Goal: Navigation & Orientation: Understand site structure

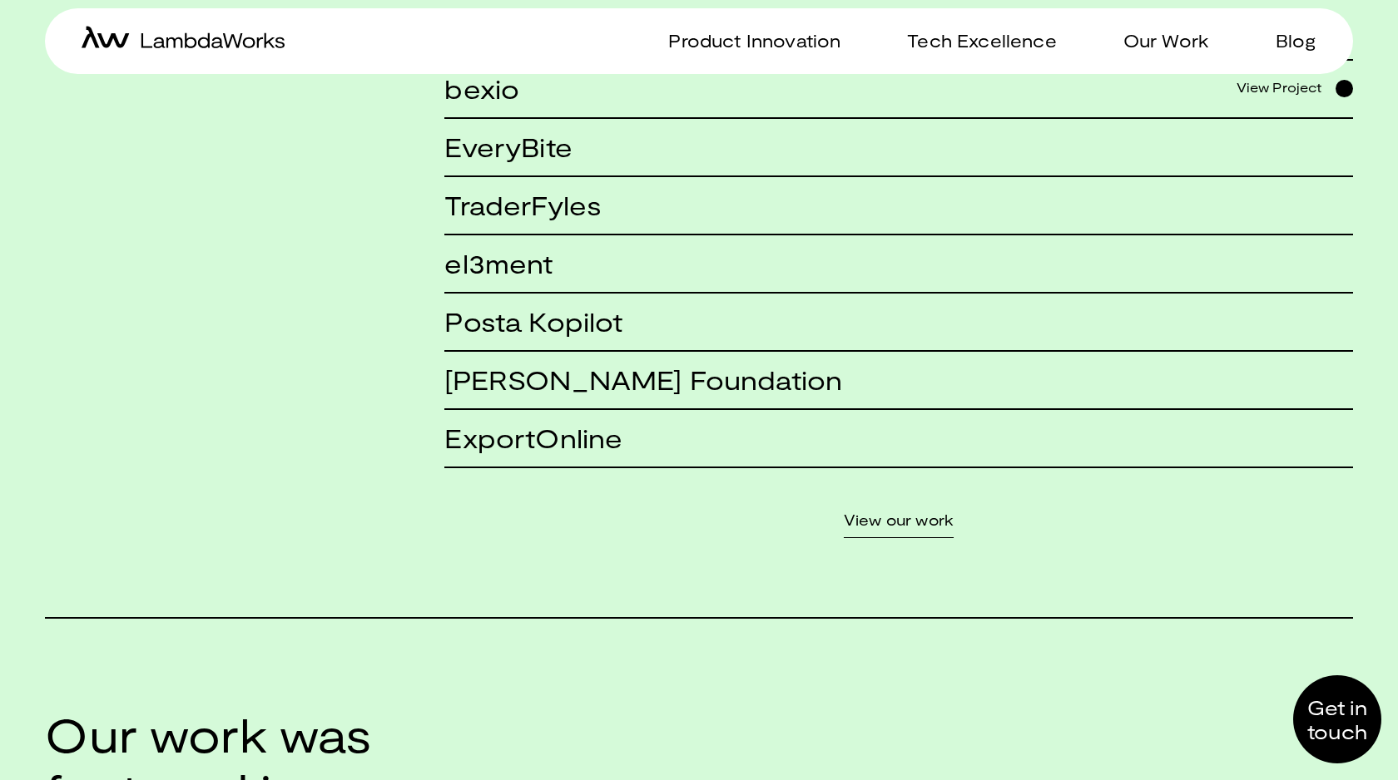
scroll to position [1567, 0]
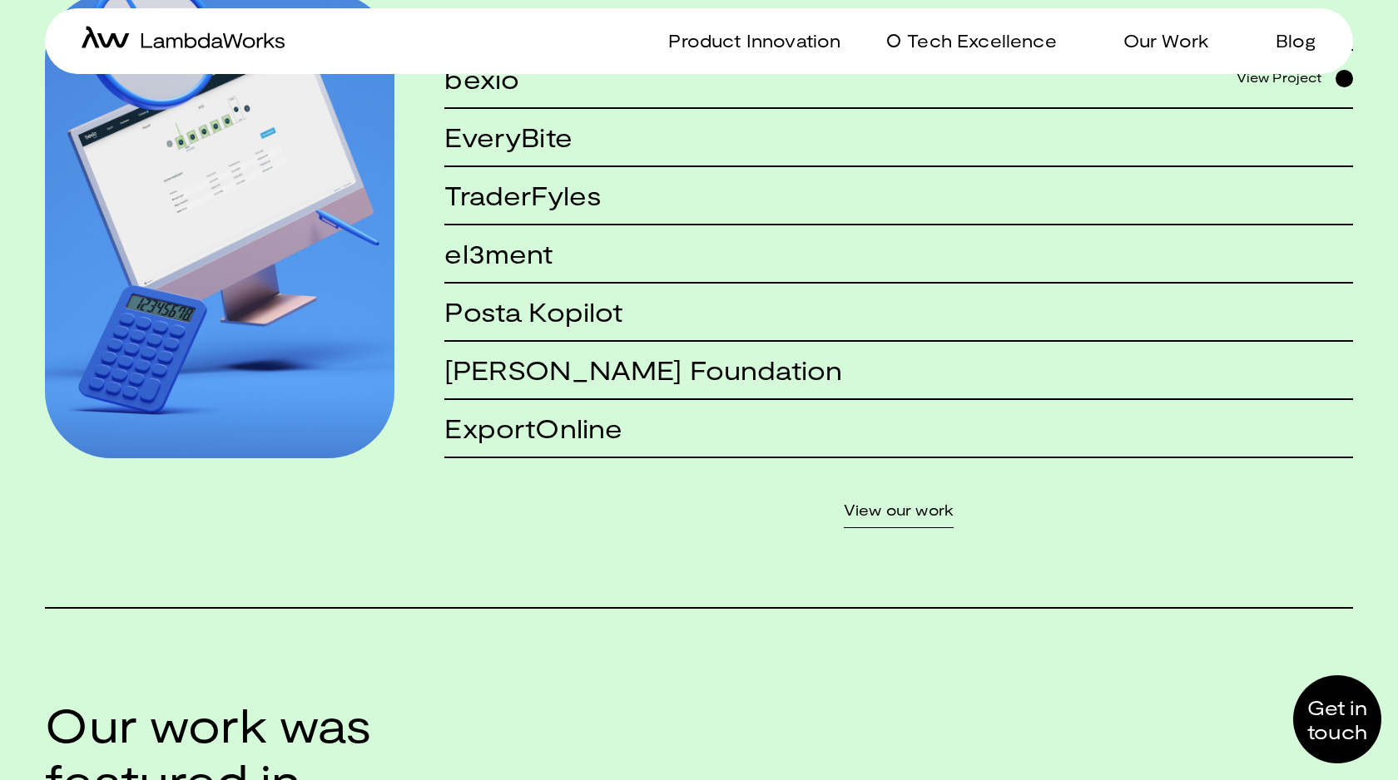
click at [1001, 41] on p "Tech Excellence" at bounding box center [981, 40] width 149 height 24
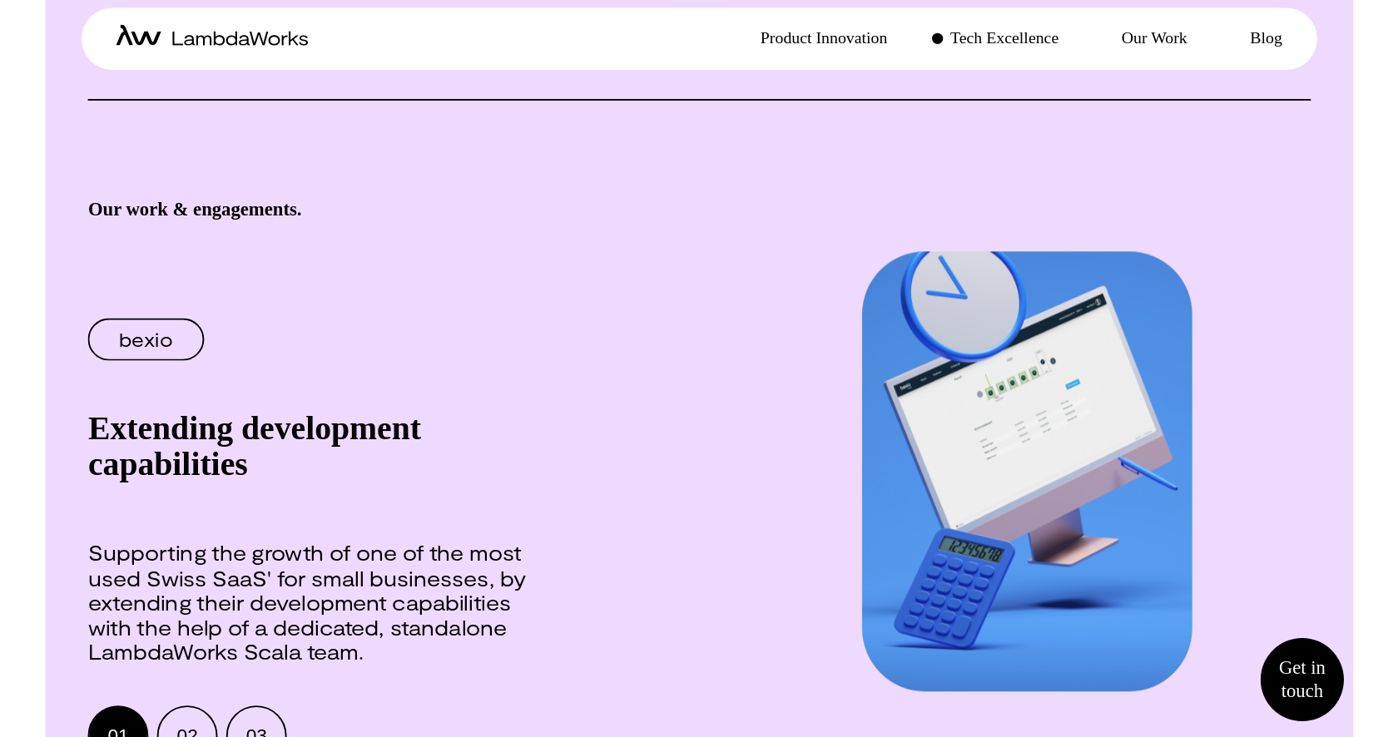
scroll to position [1907, 0]
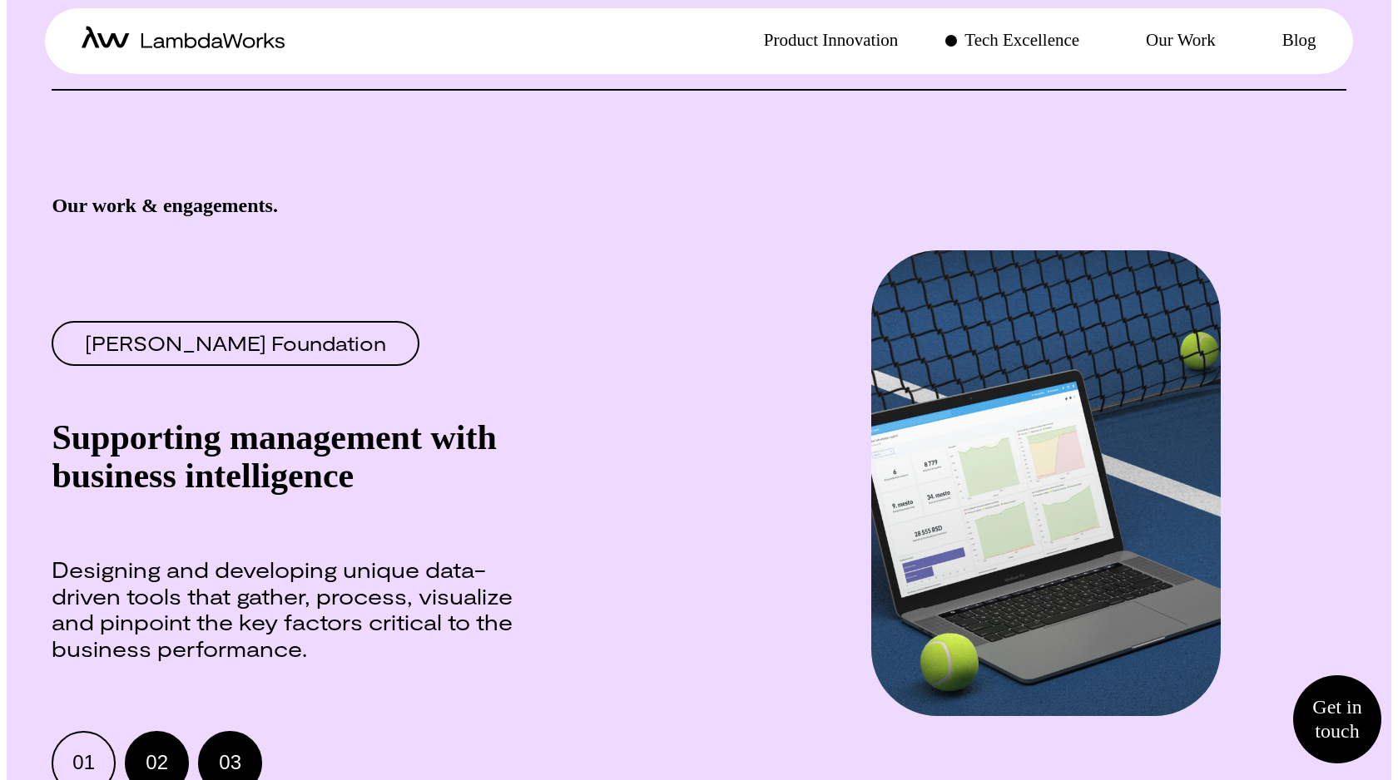
click at [224, 754] on div "03" at bounding box center [231, 764] width 22 height 20
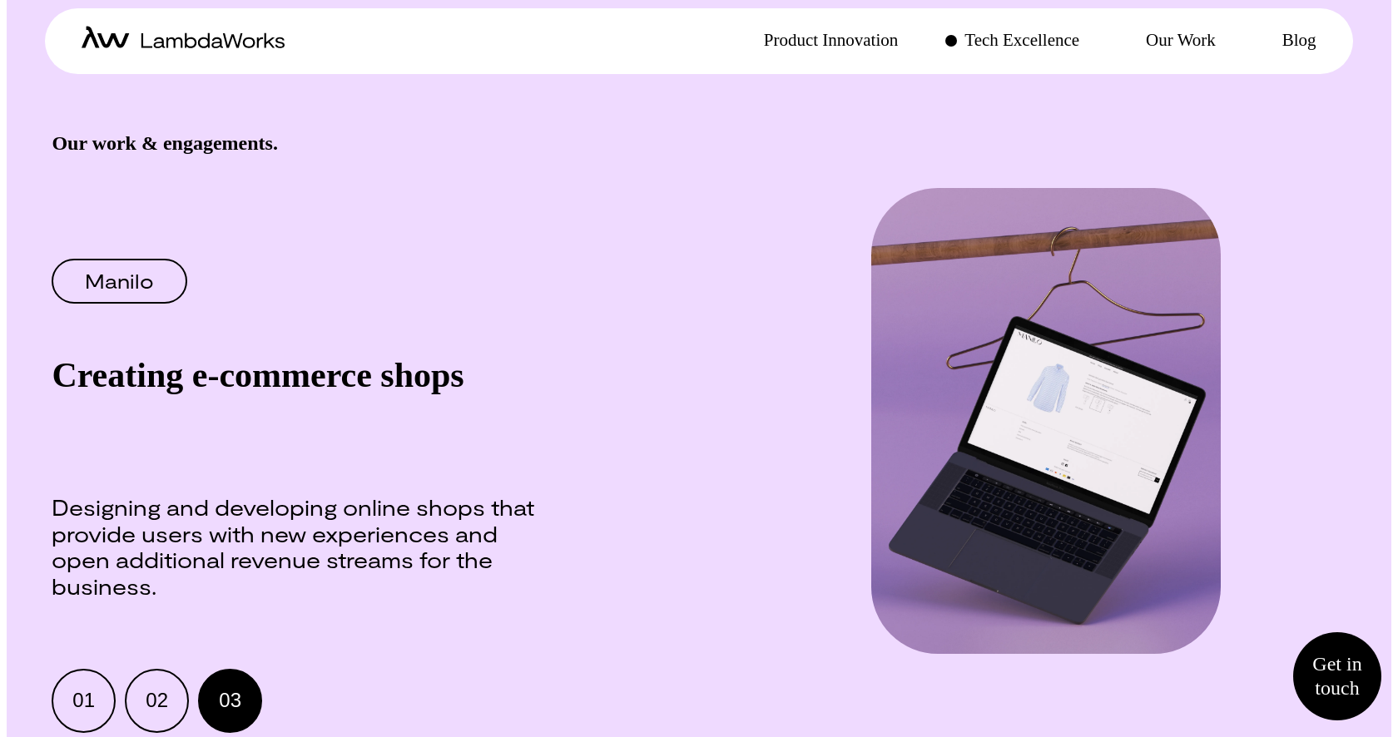
scroll to position [1960, 0]
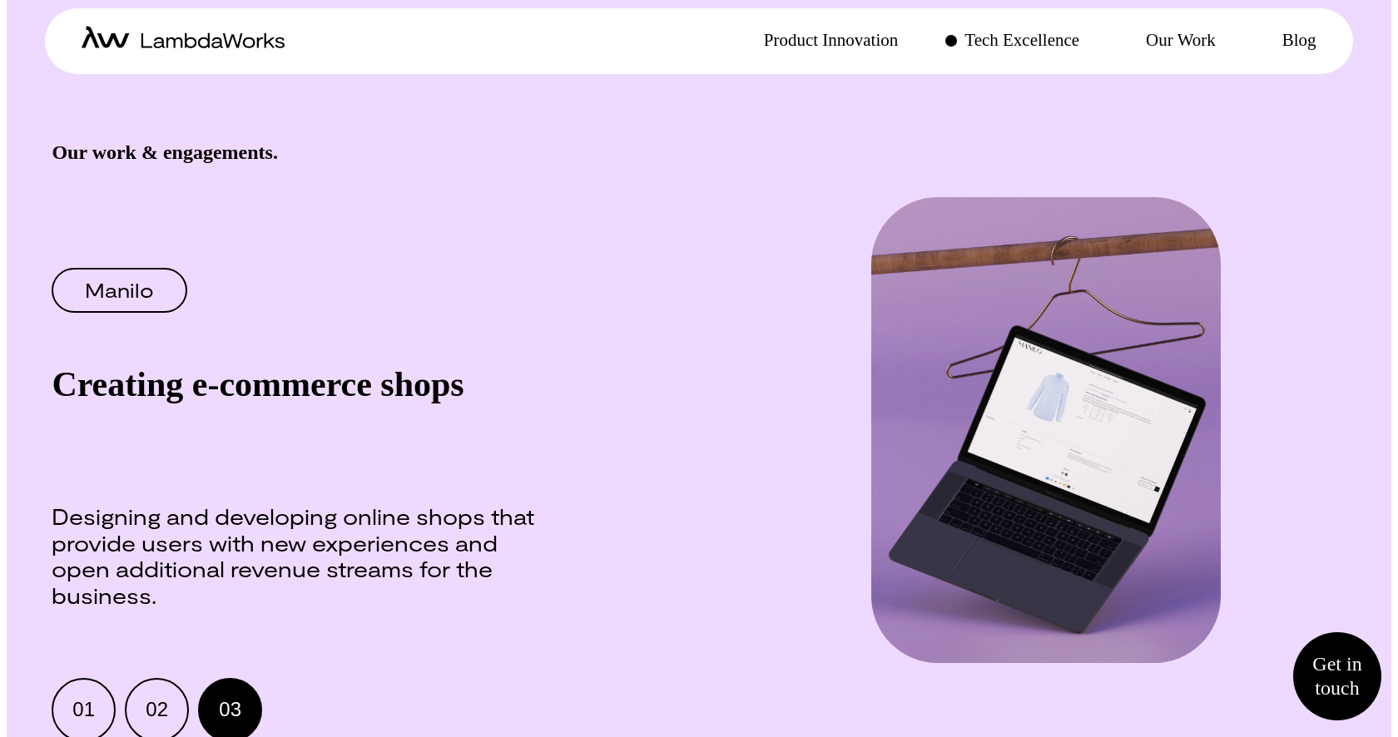
drag, startPoint x: 64, startPoint y: 369, endPoint x: 124, endPoint y: 387, distance: 62.6
click at [123, 387] on div "Supporting management with business intelligence" at bounding box center [293, 403] width 483 height 77
click at [130, 503] on div "Supporting the growth of one of the most used Swiss SaaS' for small businesses,…" at bounding box center [293, 568] width 483 height 131
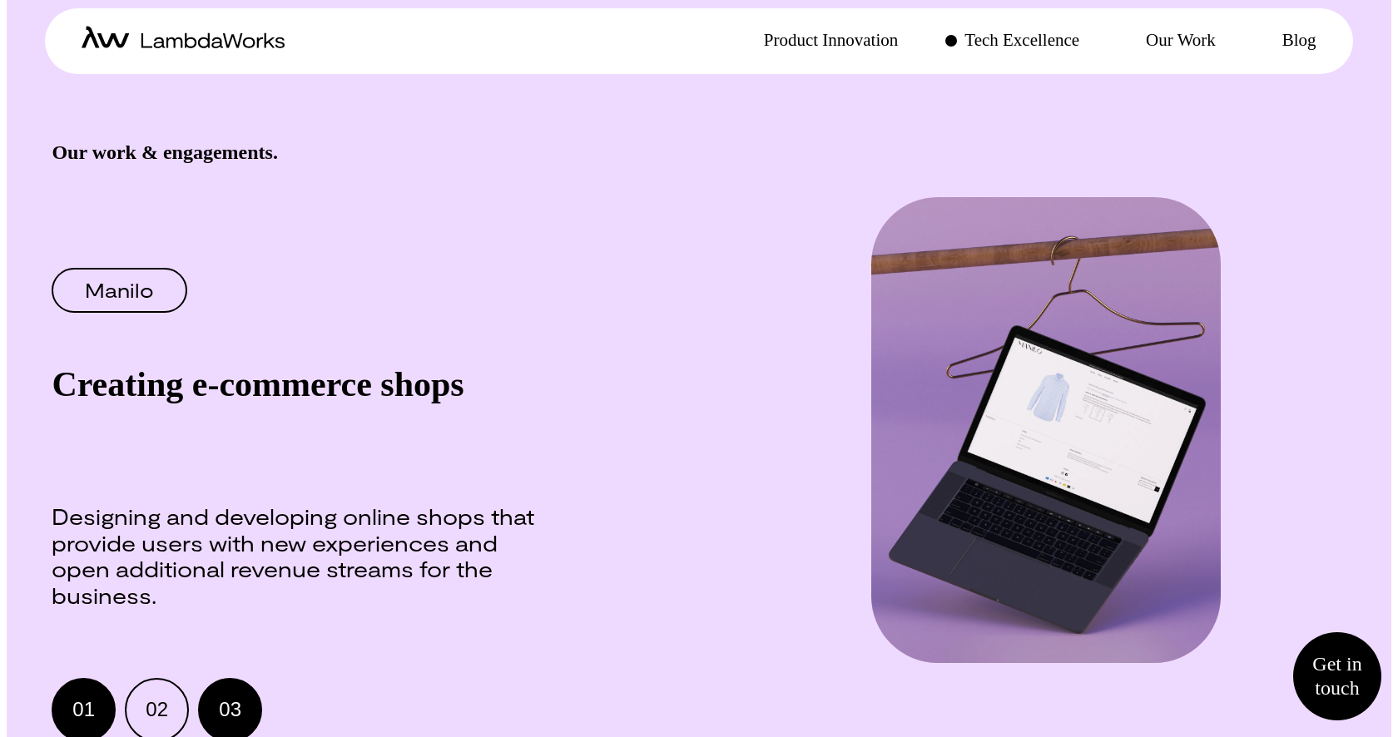
click at [100, 678] on button "01" at bounding box center [84, 710] width 64 height 64
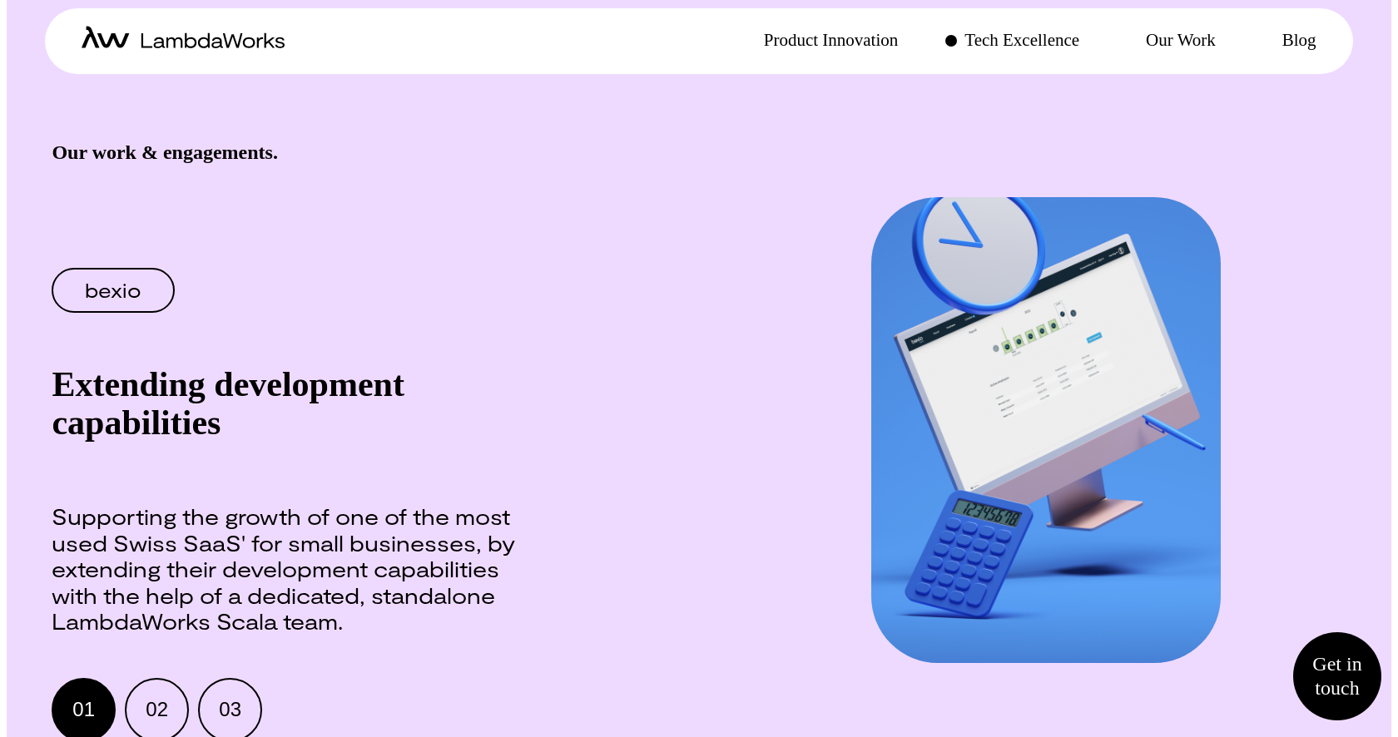
click at [106, 284] on span "bexio" at bounding box center [113, 290] width 57 height 20
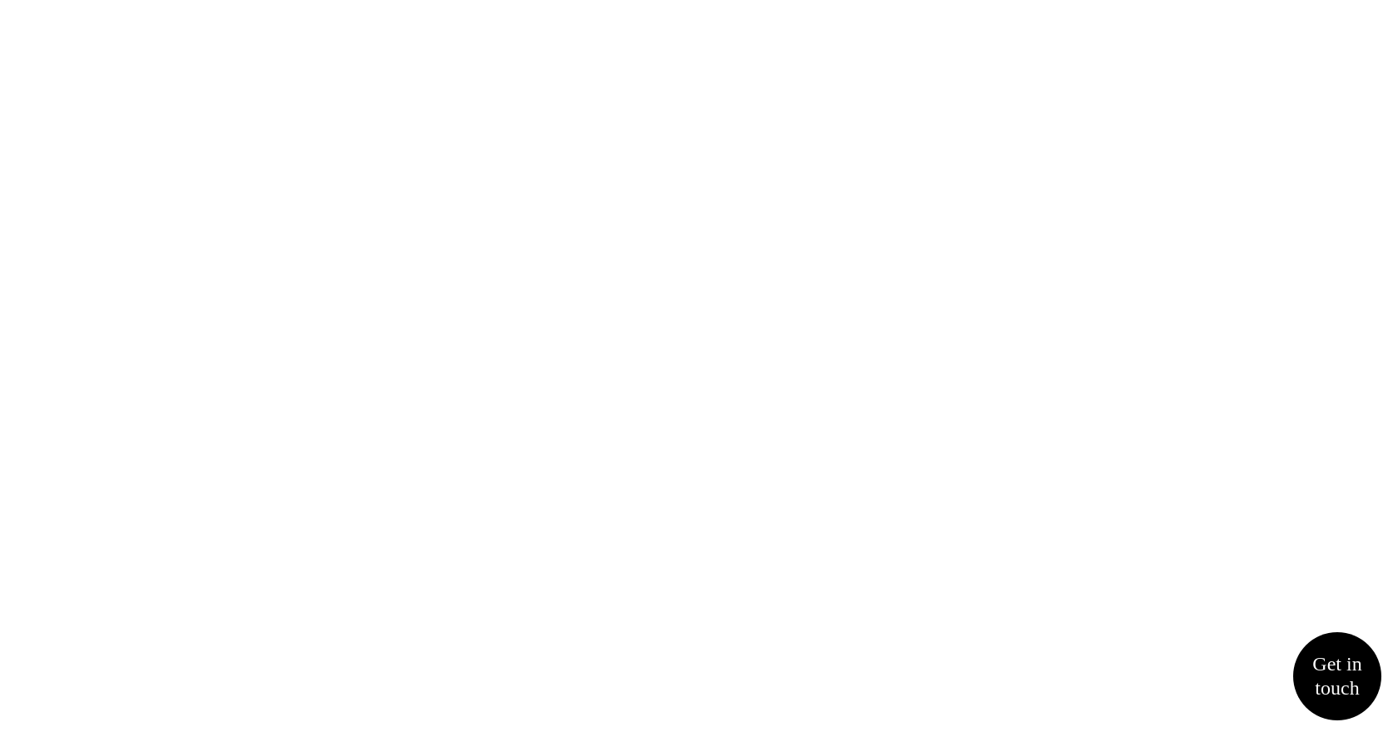
scroll to position [353, 0]
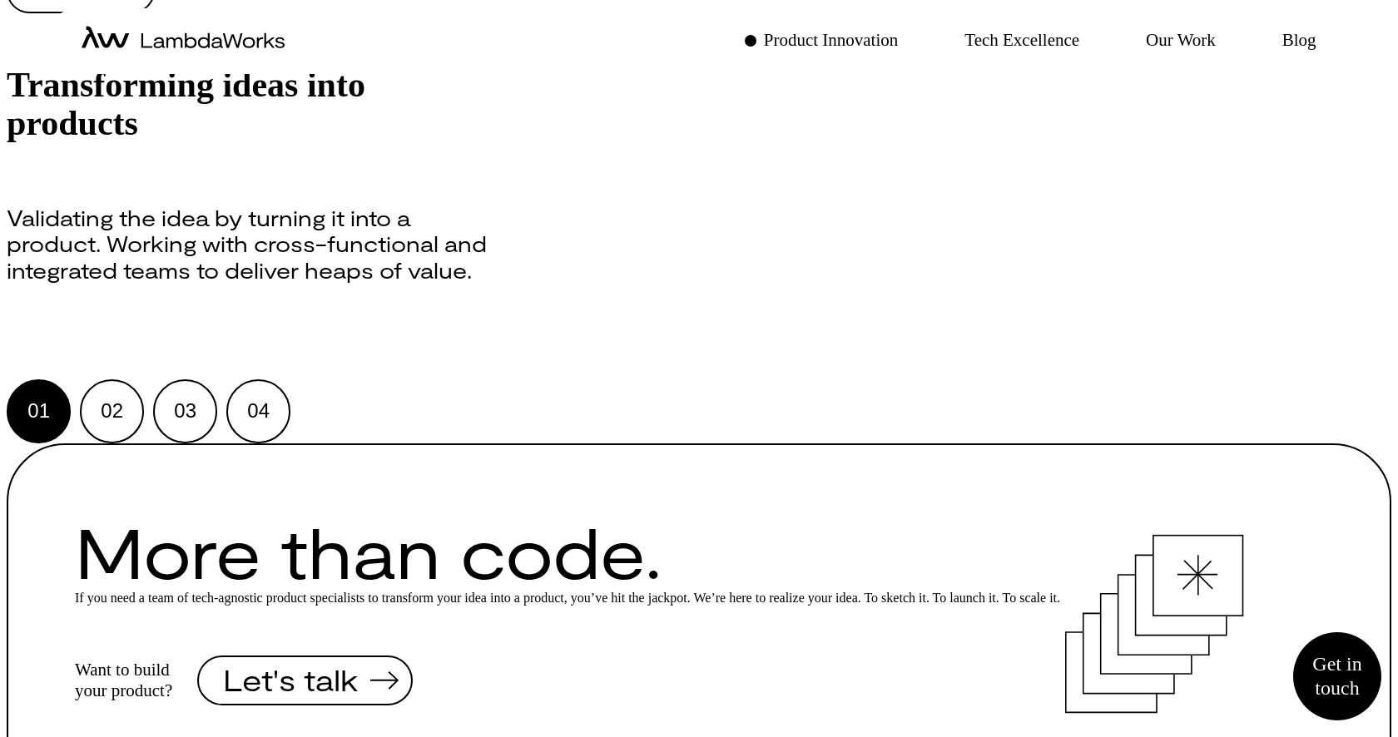
scroll to position [1280, 0]
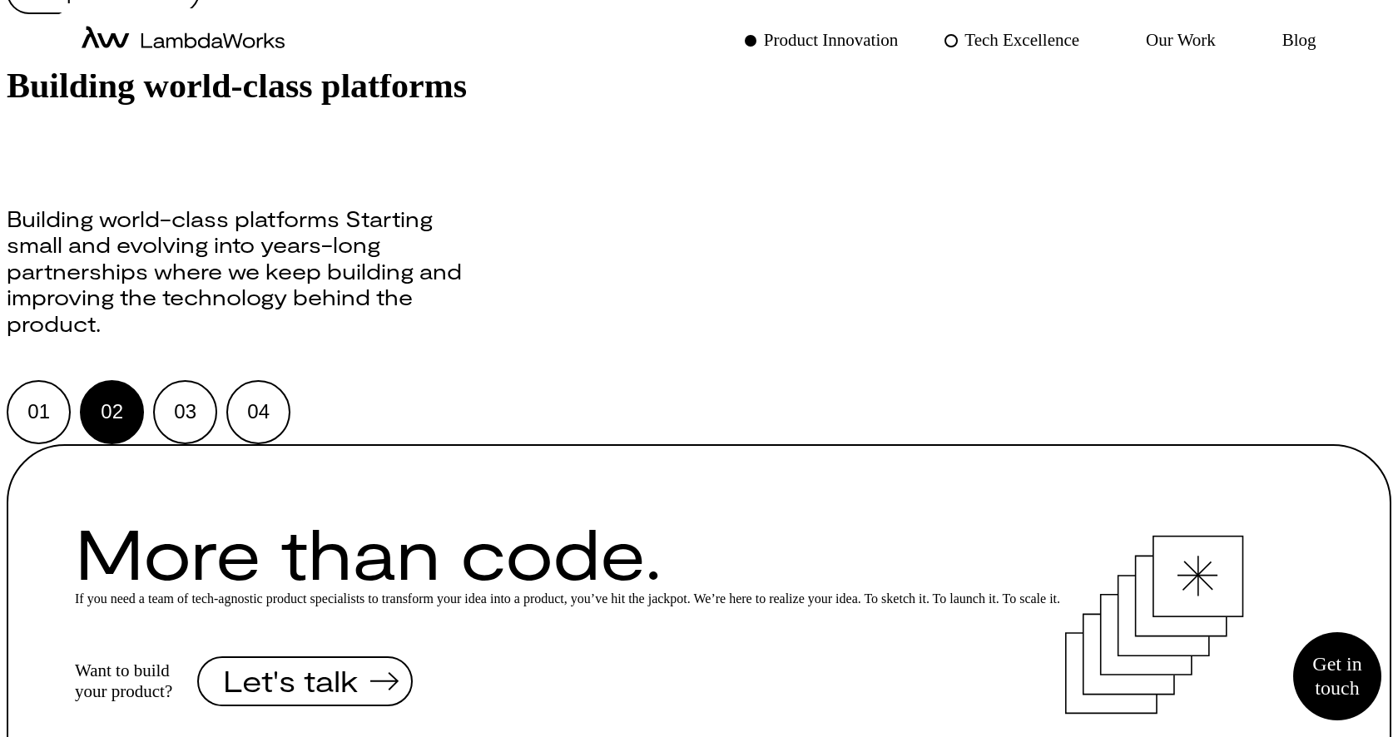
click at [964, 47] on p "Tech Excellence" at bounding box center [1021, 40] width 115 height 24
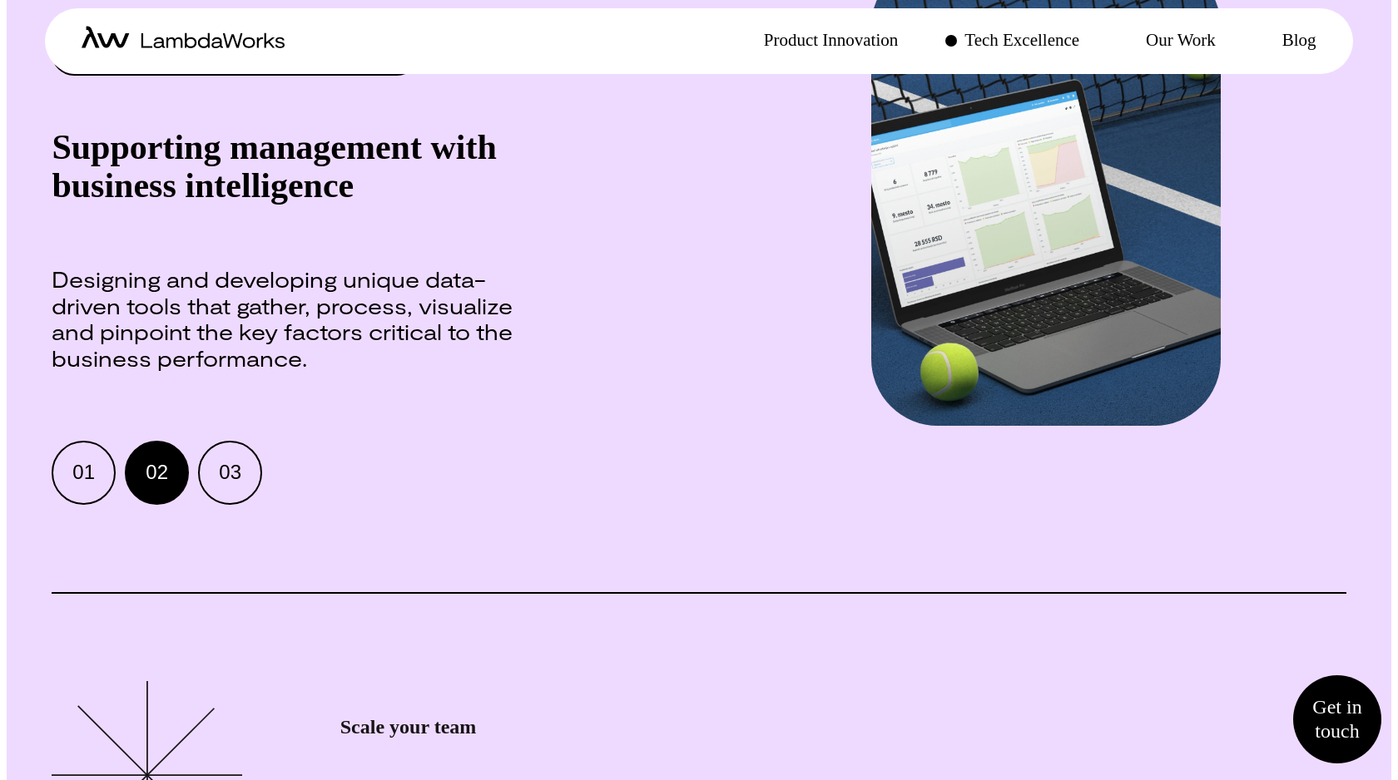
scroll to position [1951, 0]
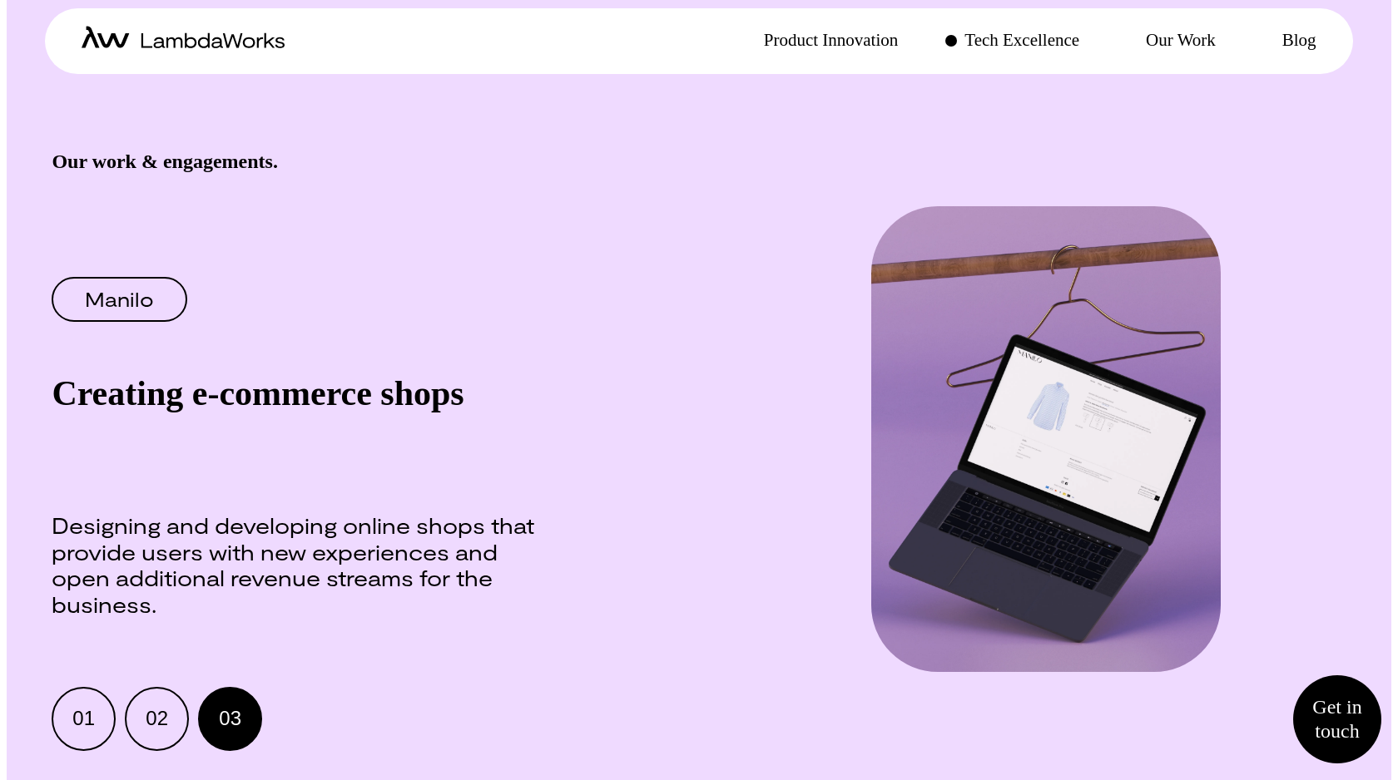
click at [788, 62] on div "Product Innovation Tech Excellence Our Work Blog" at bounding box center [1017, 41] width 636 height 66
click at [794, 36] on p "Product Innovation" at bounding box center [831, 40] width 135 height 24
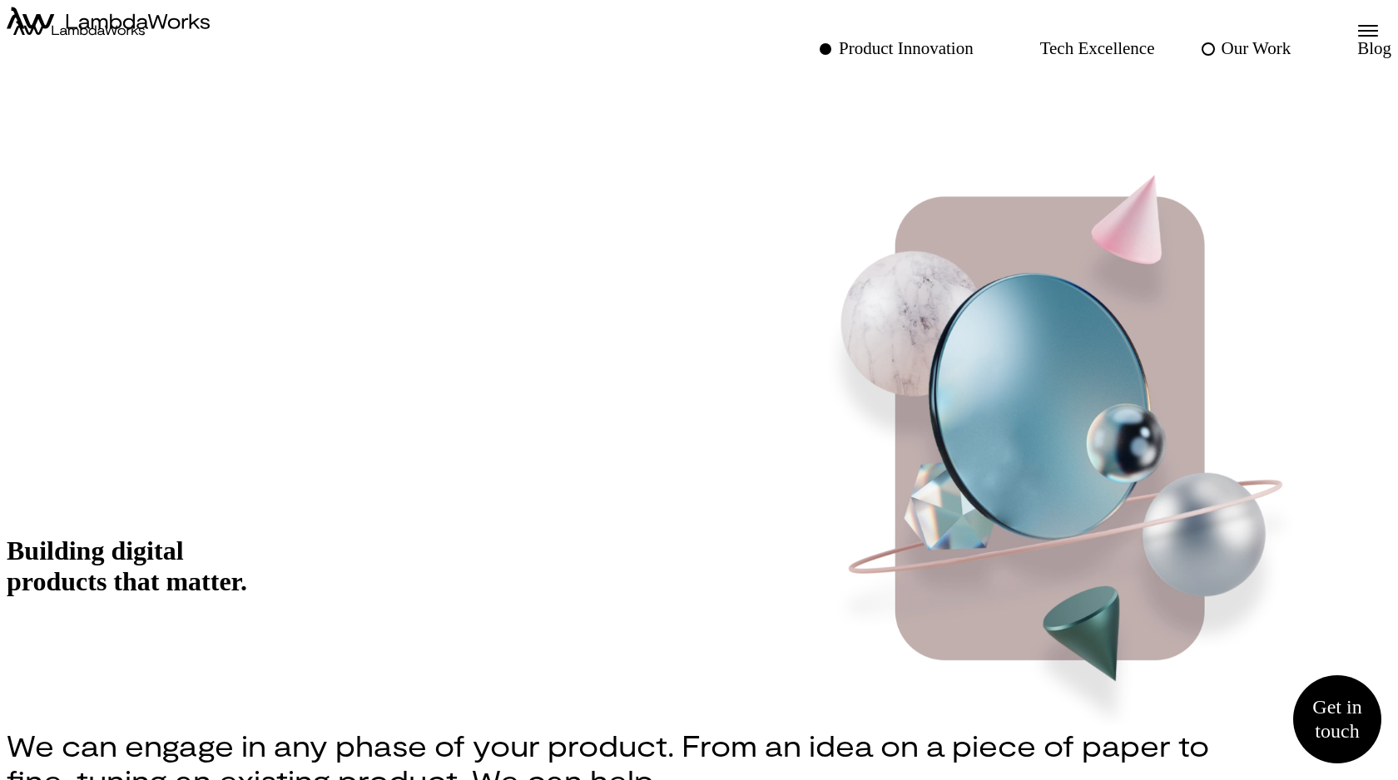
click at [1221, 42] on p "Our Work" at bounding box center [1256, 49] width 70 height 24
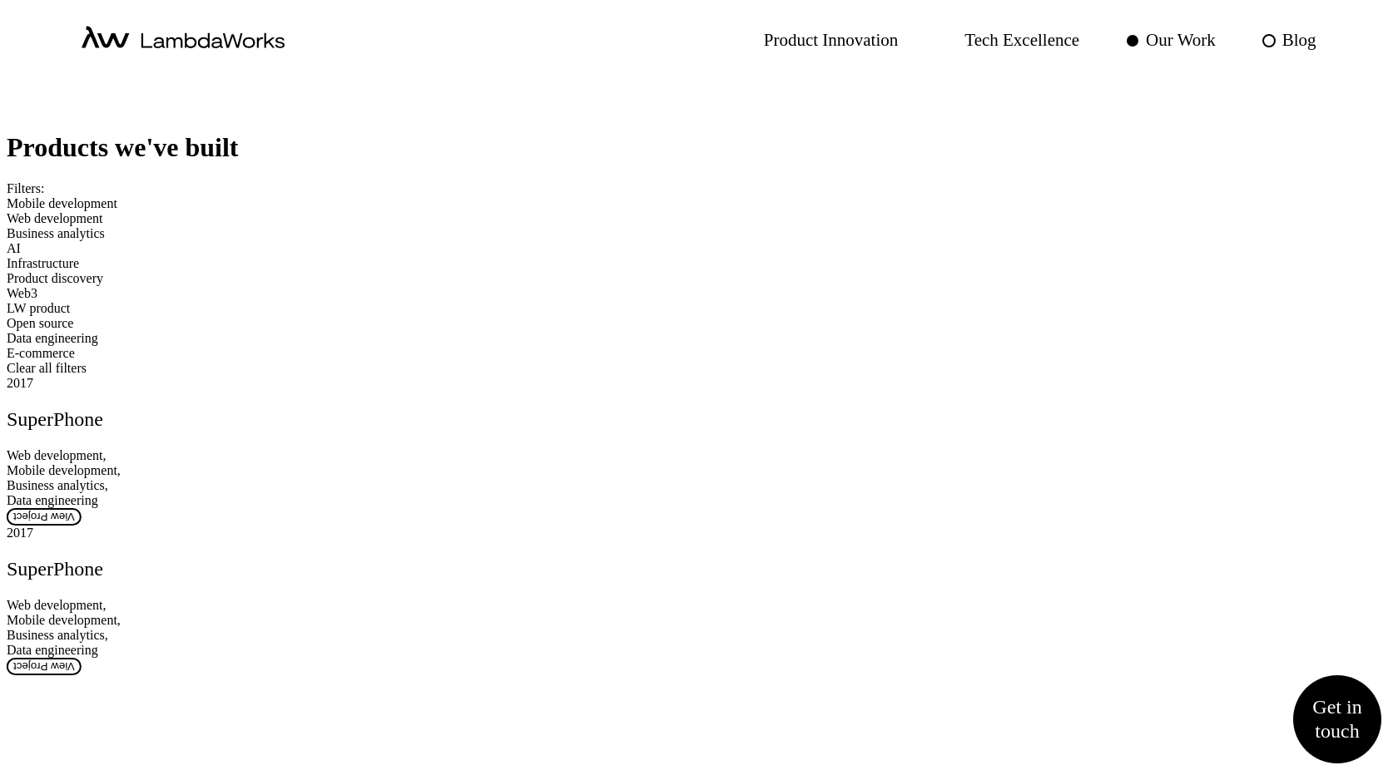
click at [1288, 30] on p "Blog" at bounding box center [1299, 40] width 34 height 24
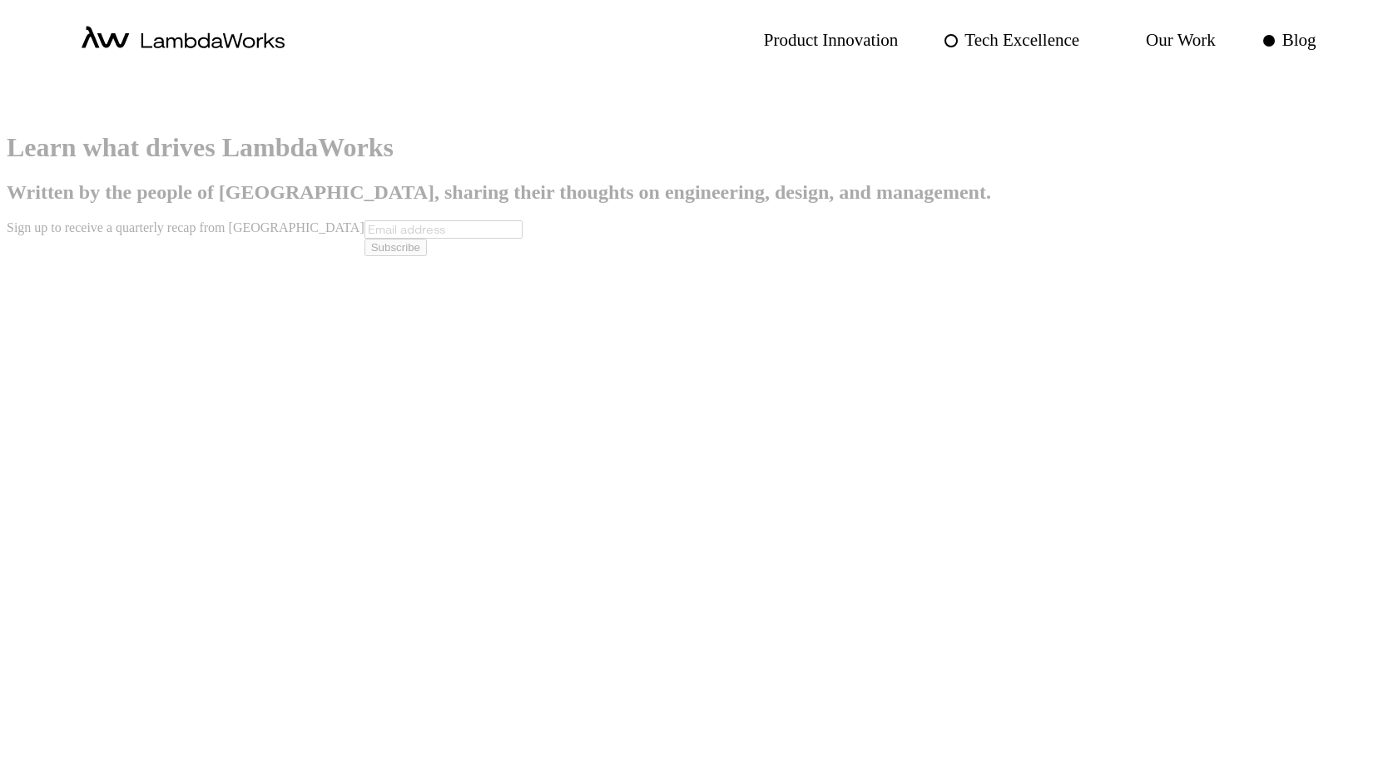
click at [1011, 39] on p "Tech Excellence" at bounding box center [1021, 40] width 115 height 24
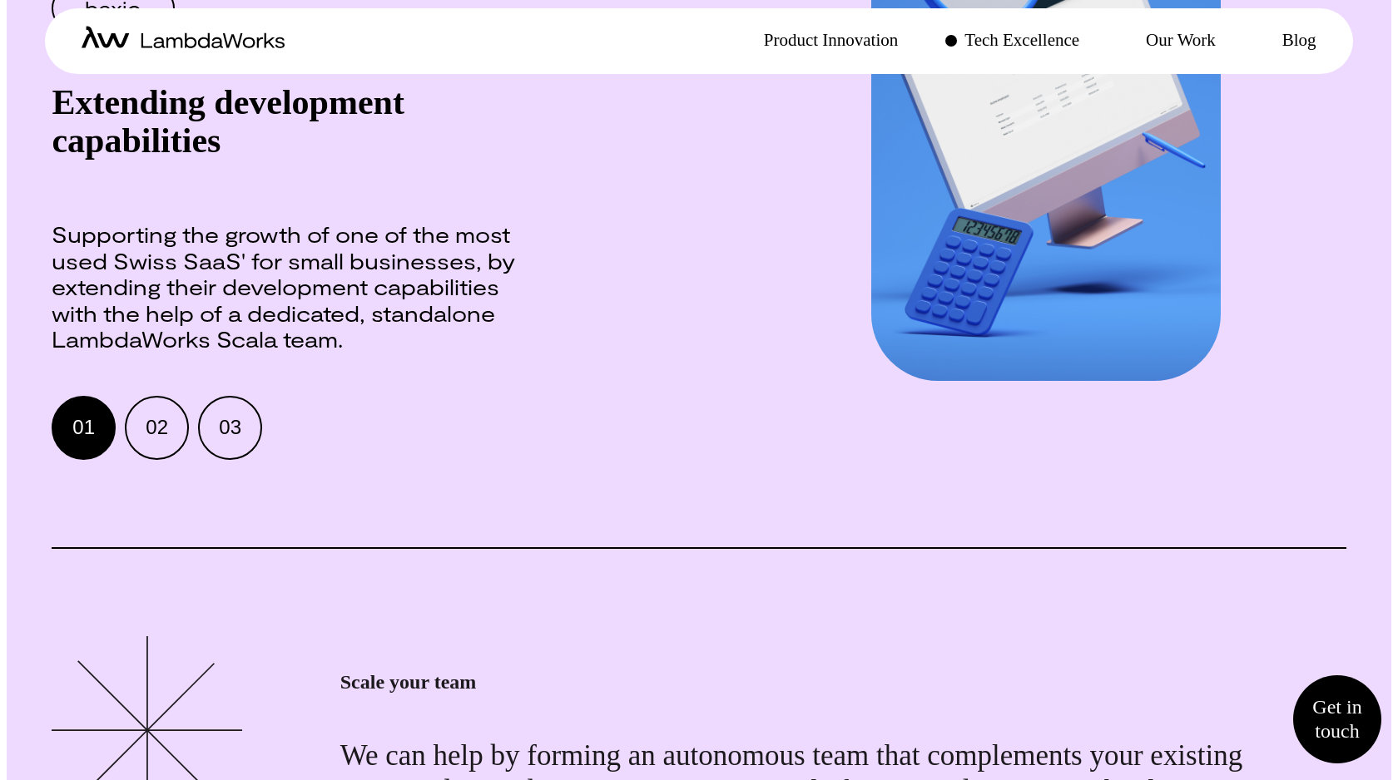
scroll to position [2225, 0]
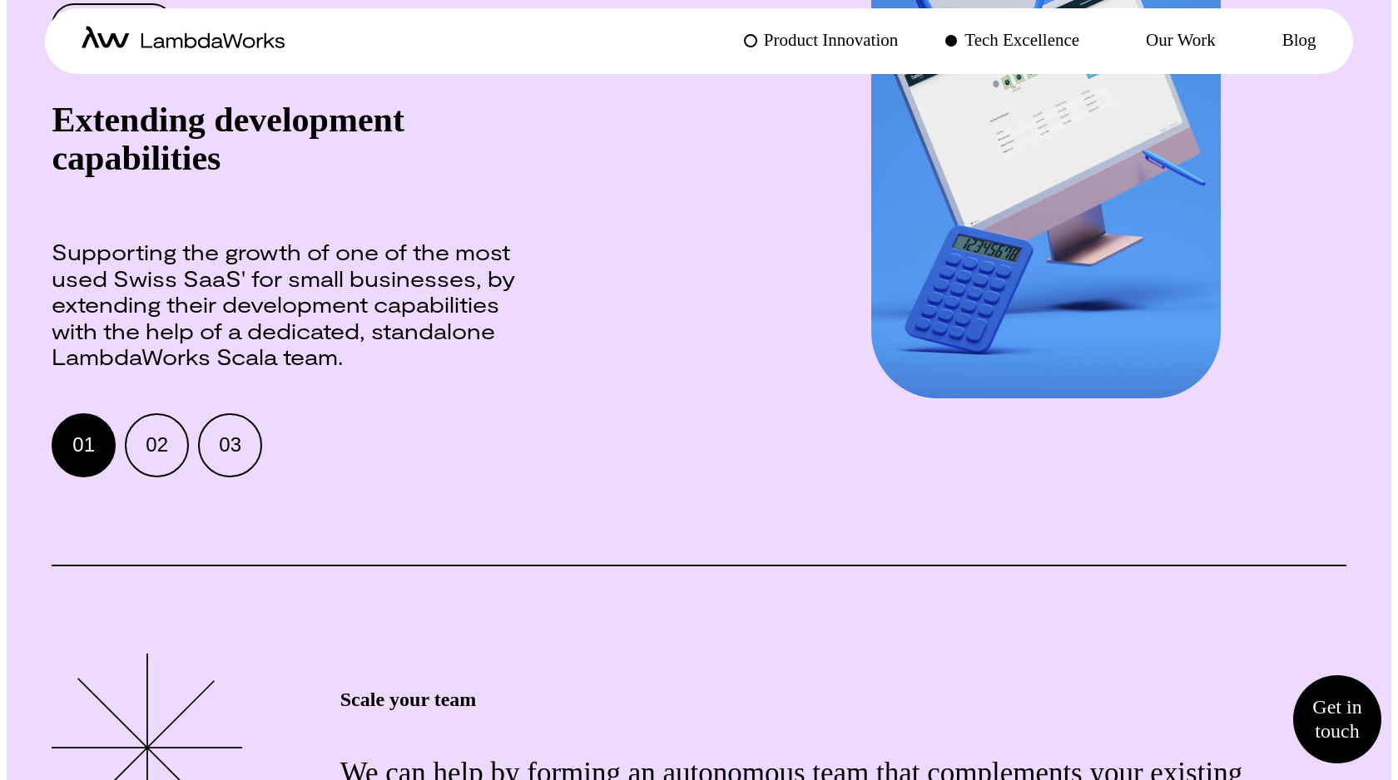
click at [827, 34] on p "Product Innovation" at bounding box center [831, 40] width 135 height 24
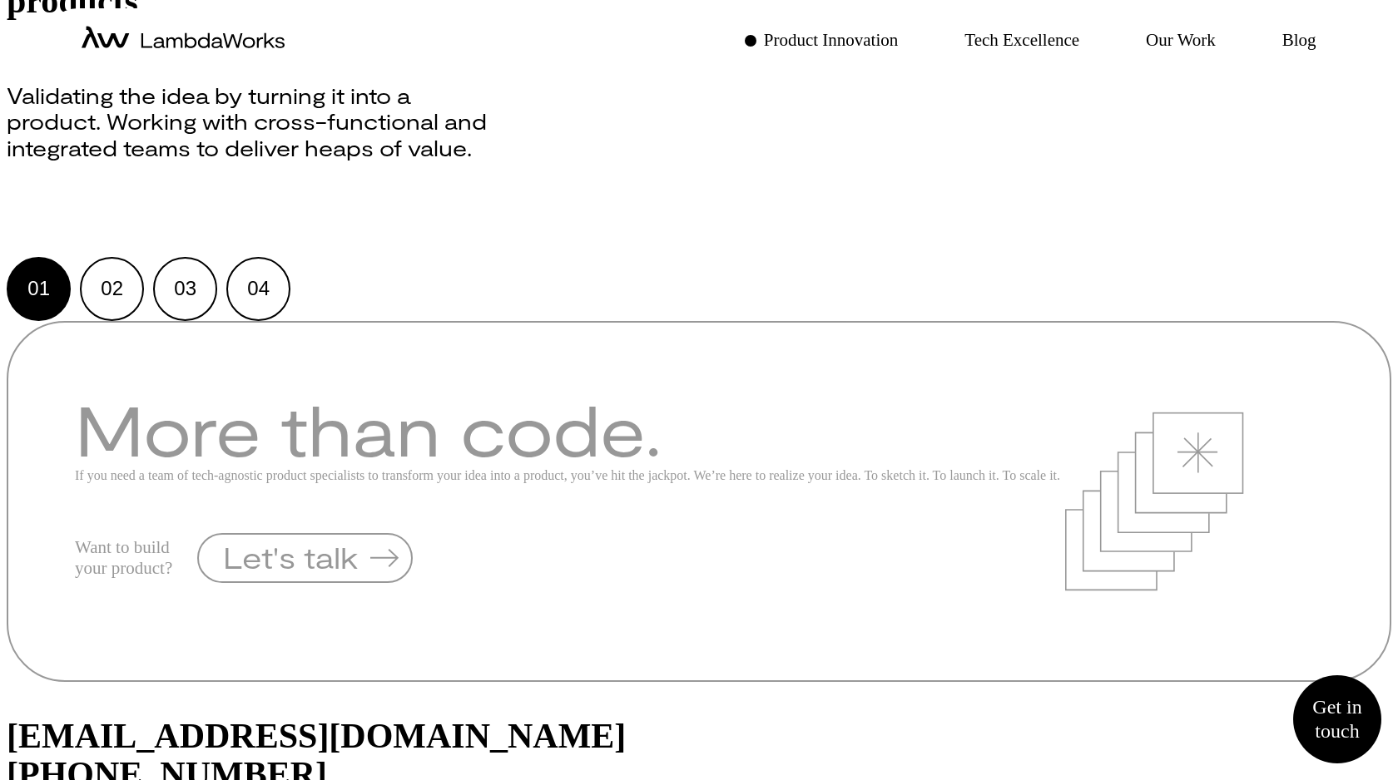
scroll to position [1359, 0]
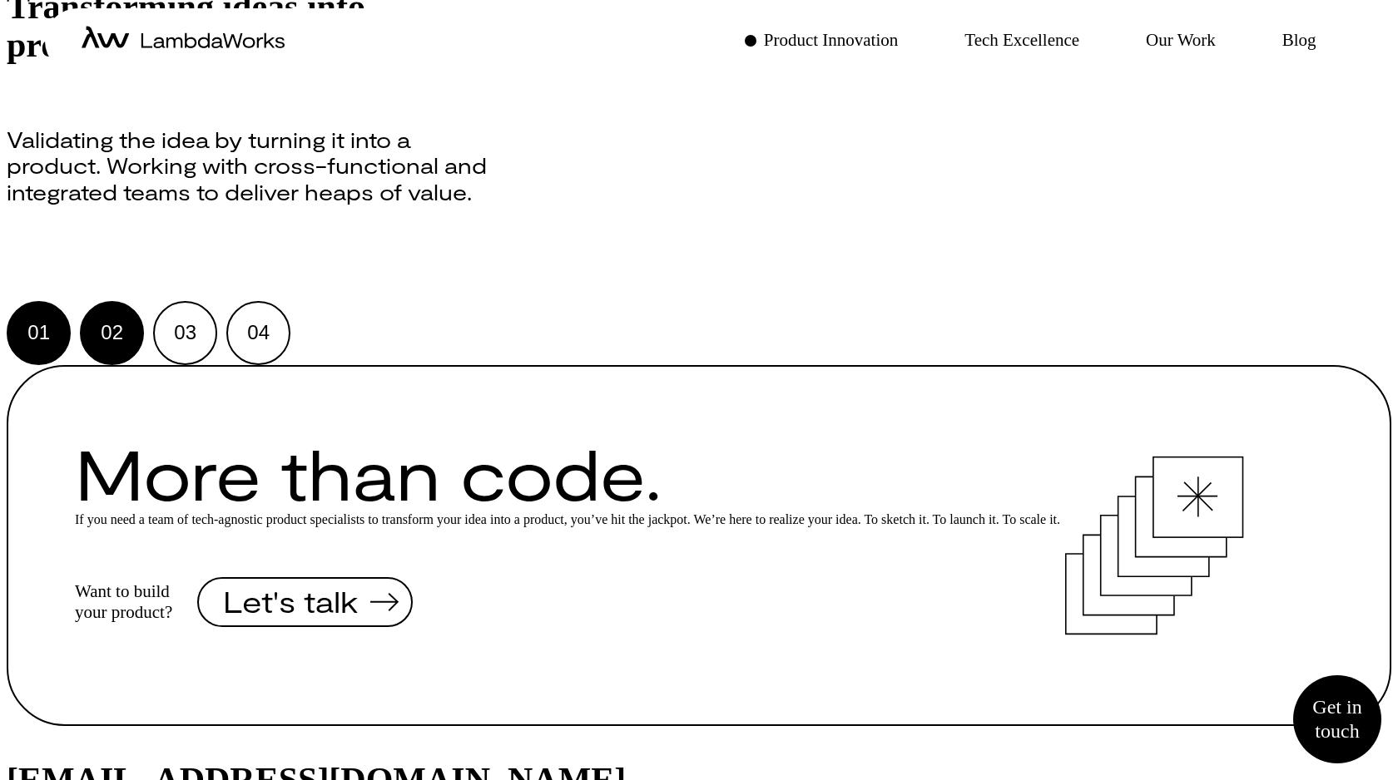
click at [144, 365] on button "02" at bounding box center [112, 333] width 64 height 64
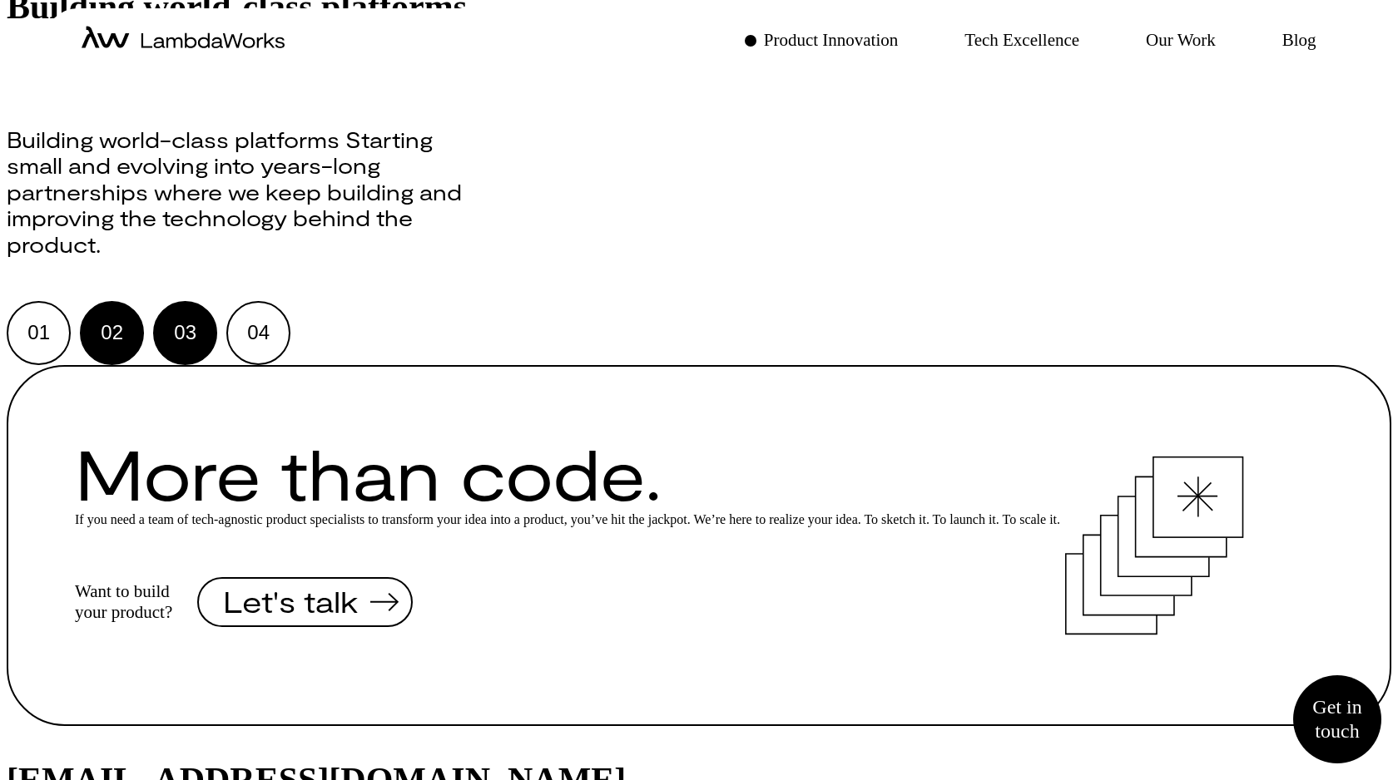
click at [217, 365] on button "03" at bounding box center [185, 333] width 64 height 64
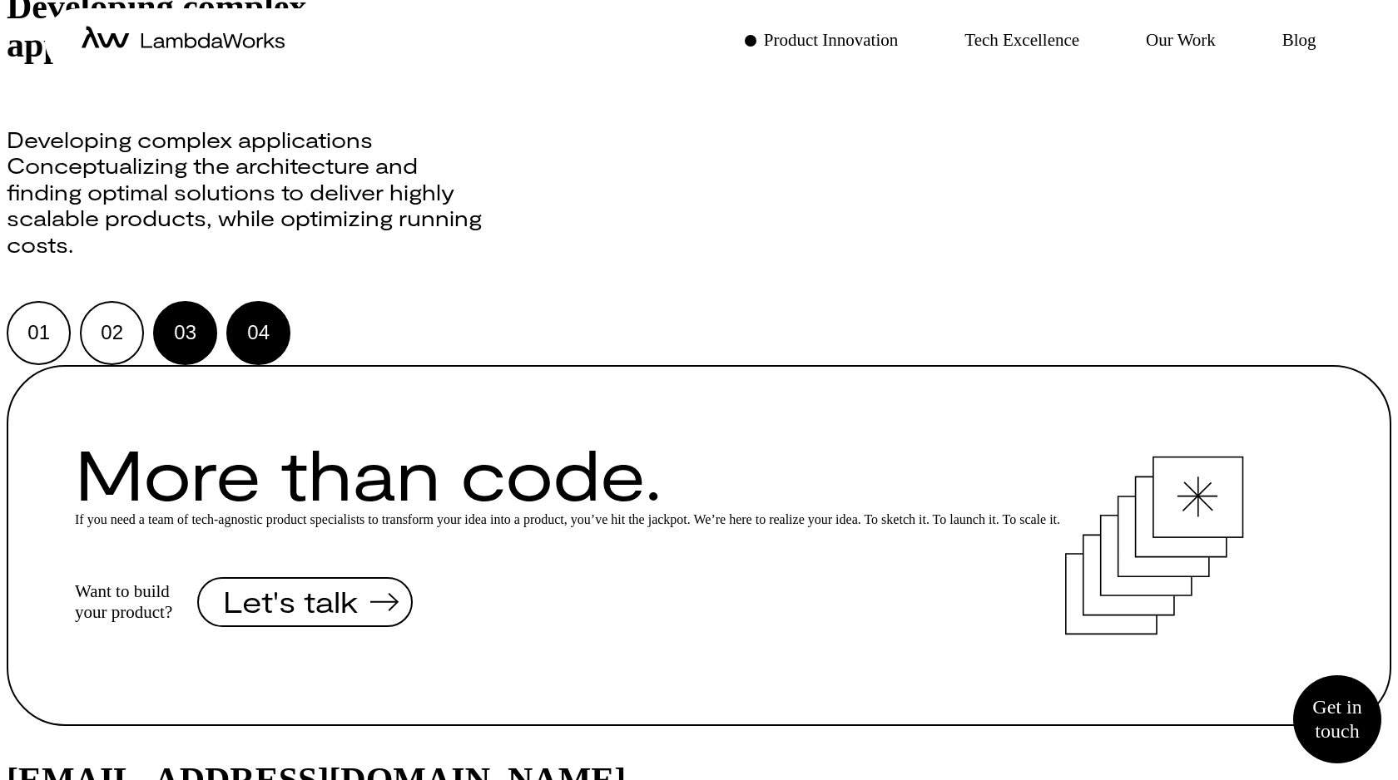
click at [270, 343] on div "04" at bounding box center [258, 333] width 22 height 20
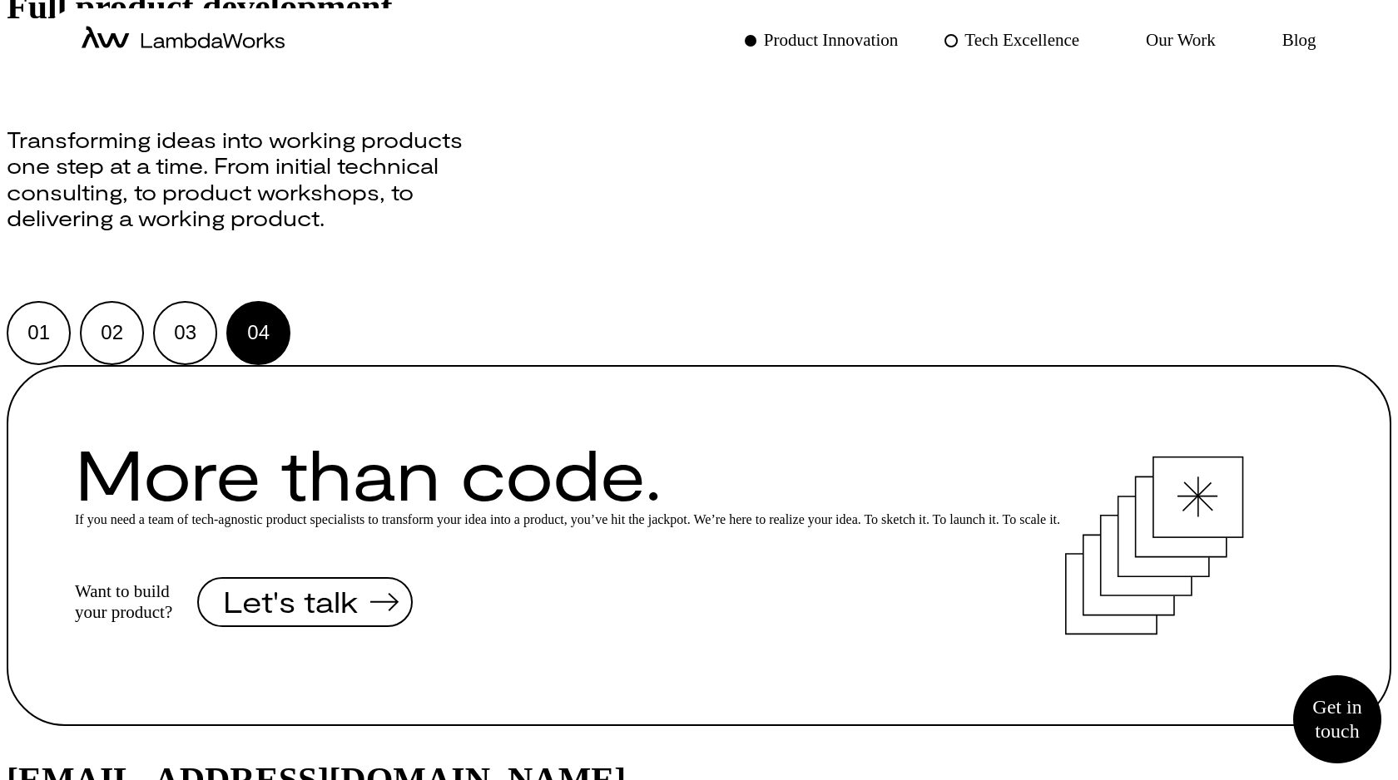
click at [964, 40] on p "Tech Excellence" at bounding box center [1021, 40] width 115 height 24
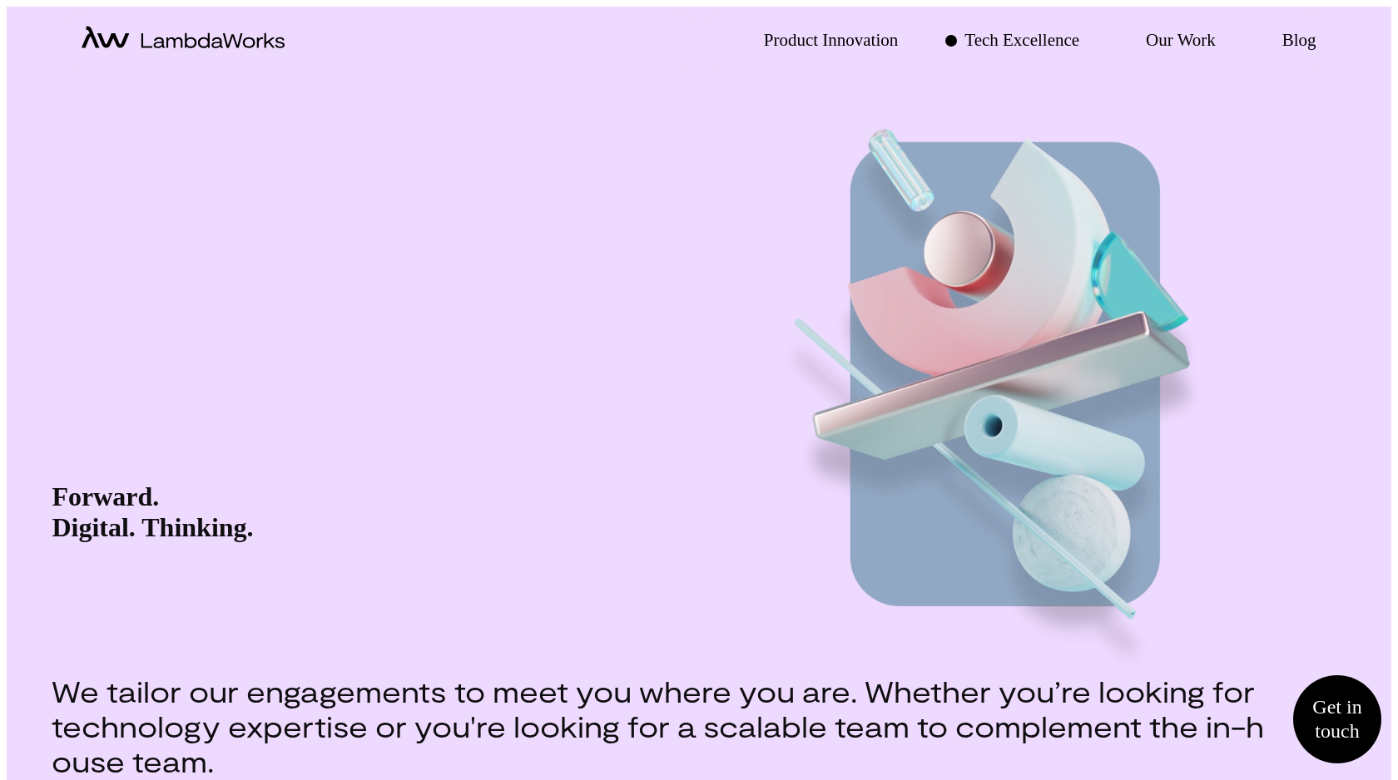
click at [1170, 72] on div "Product Innovation Tech Excellence Our Work Blog" at bounding box center [1017, 41] width 636 height 66
click at [1169, 52] on p "Our Work" at bounding box center [1181, 40] width 70 height 24
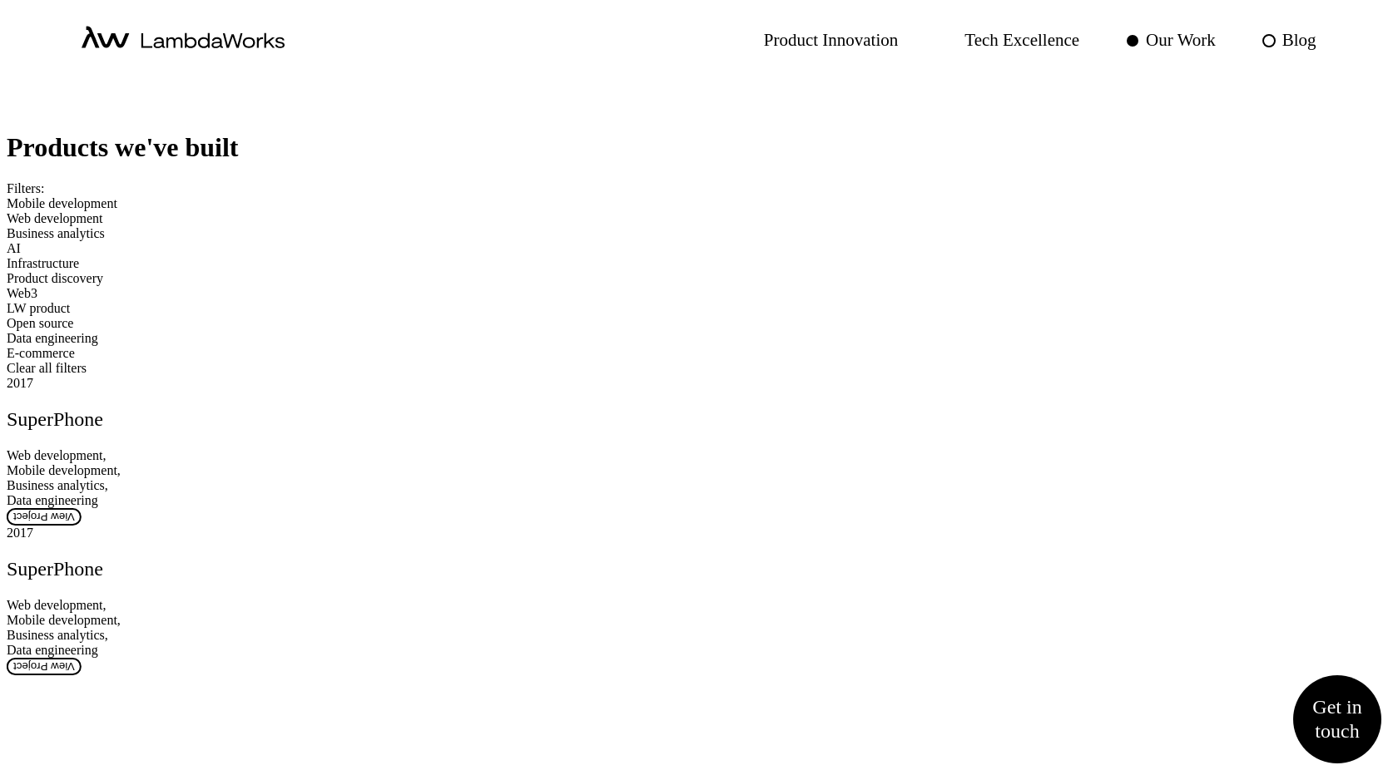
click at [1272, 47] on link "Blog" at bounding box center [1289, 40] width 54 height 24
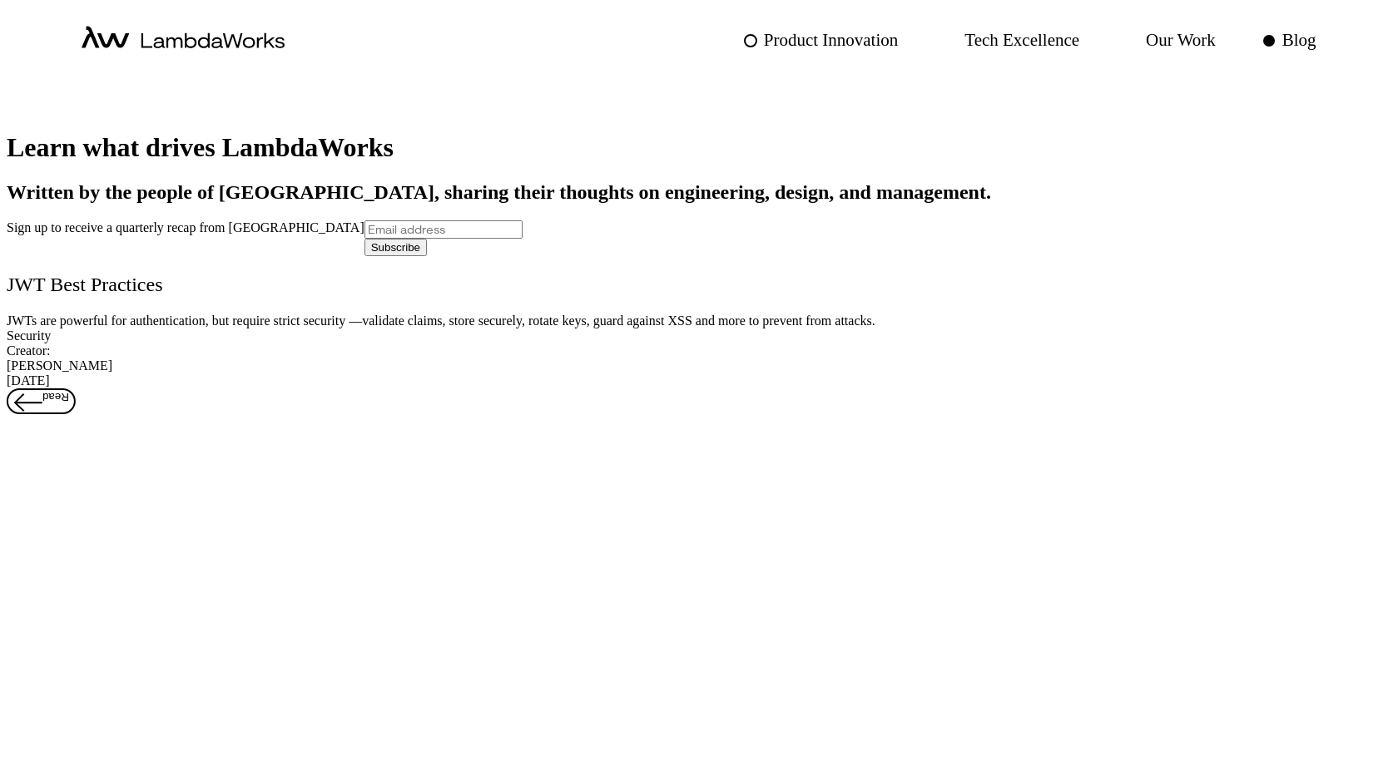
click at [764, 38] on p "Product Innovation" at bounding box center [831, 40] width 135 height 24
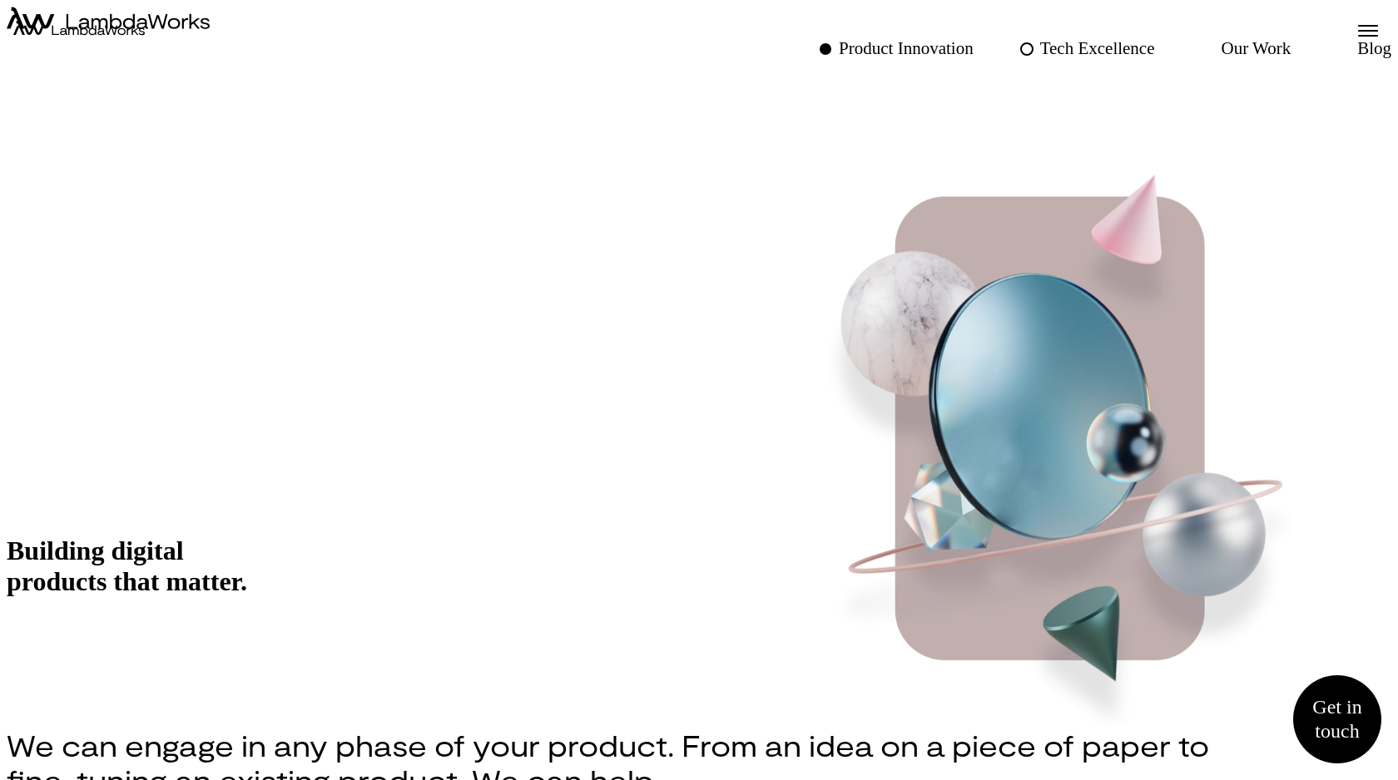
click at [1040, 43] on p "Tech Excellence" at bounding box center [1097, 49] width 115 height 24
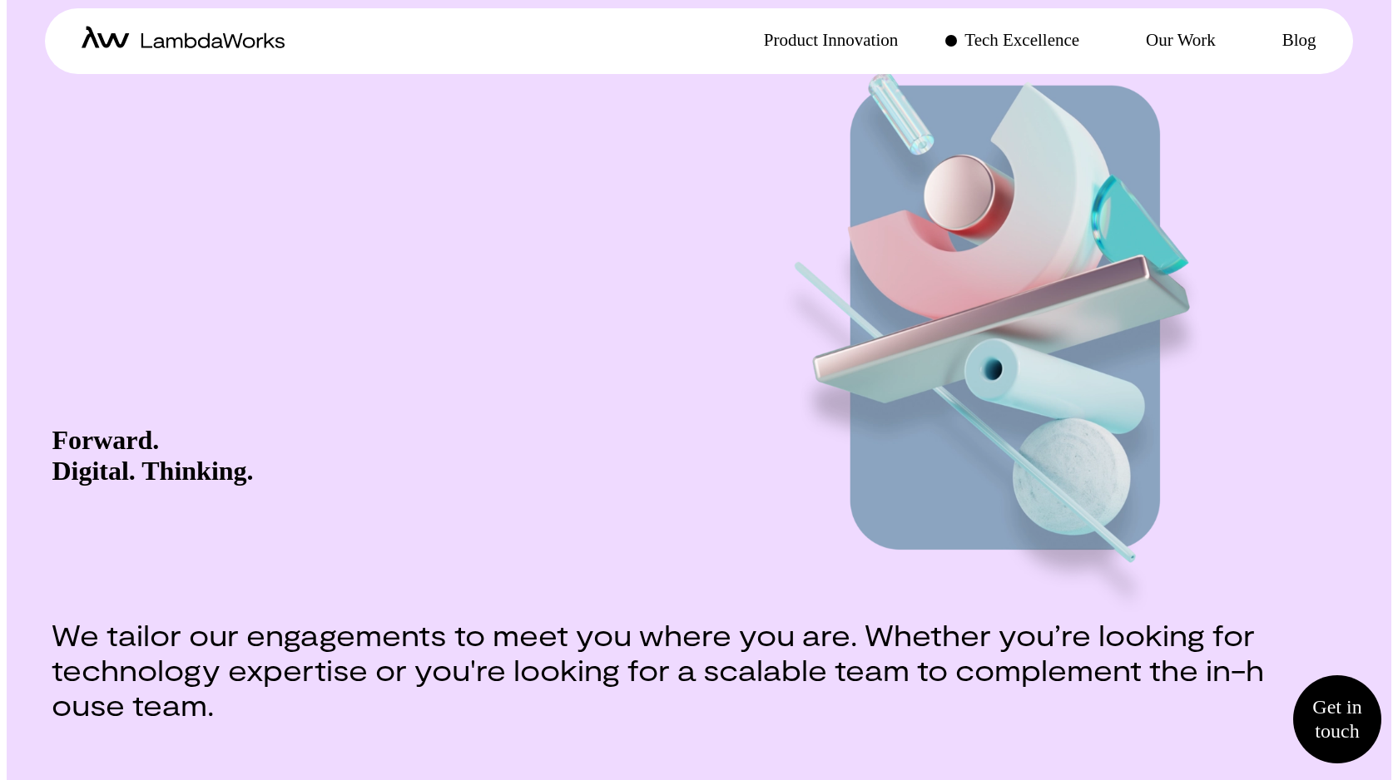
scroll to position [63, 0]
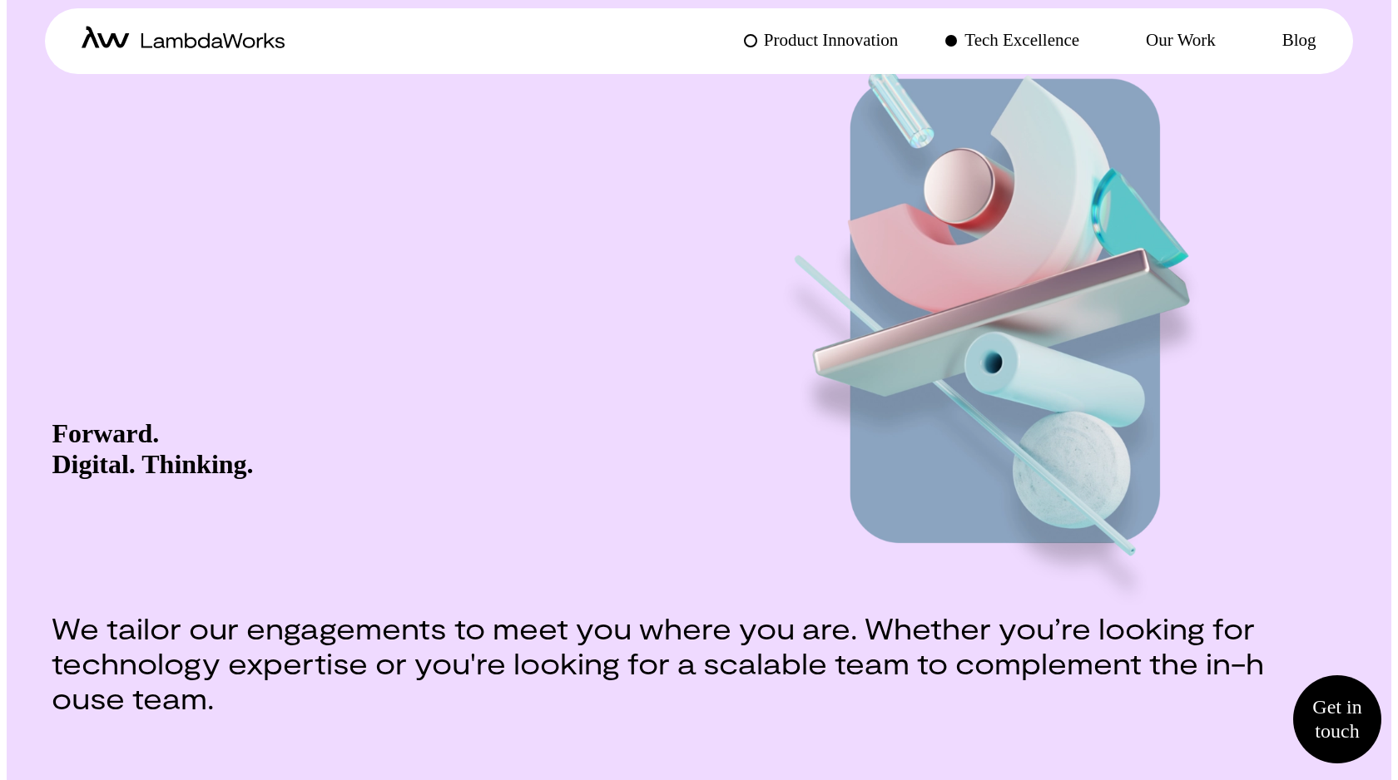
click at [764, 41] on p "Product Innovation" at bounding box center [831, 40] width 135 height 24
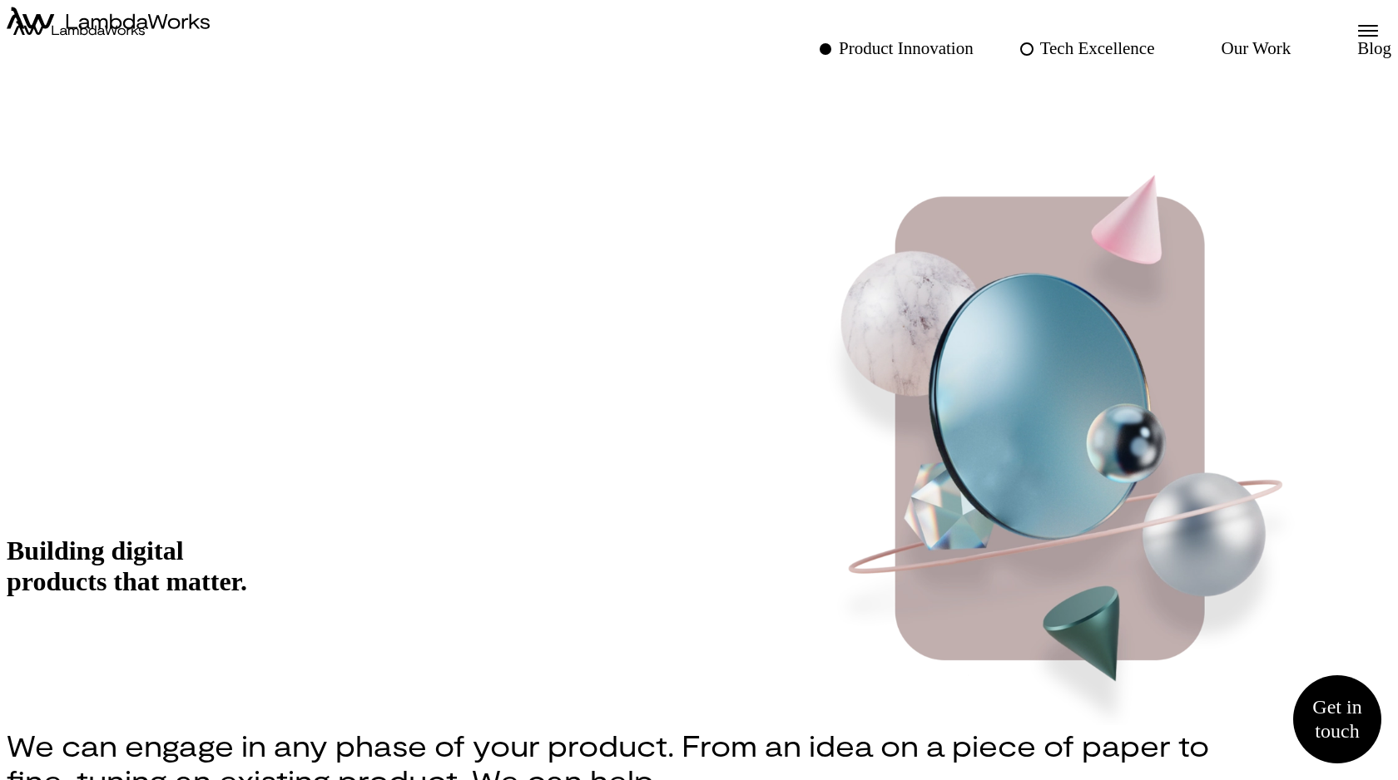
click at [1040, 37] on p "Tech Excellence" at bounding box center [1097, 49] width 115 height 24
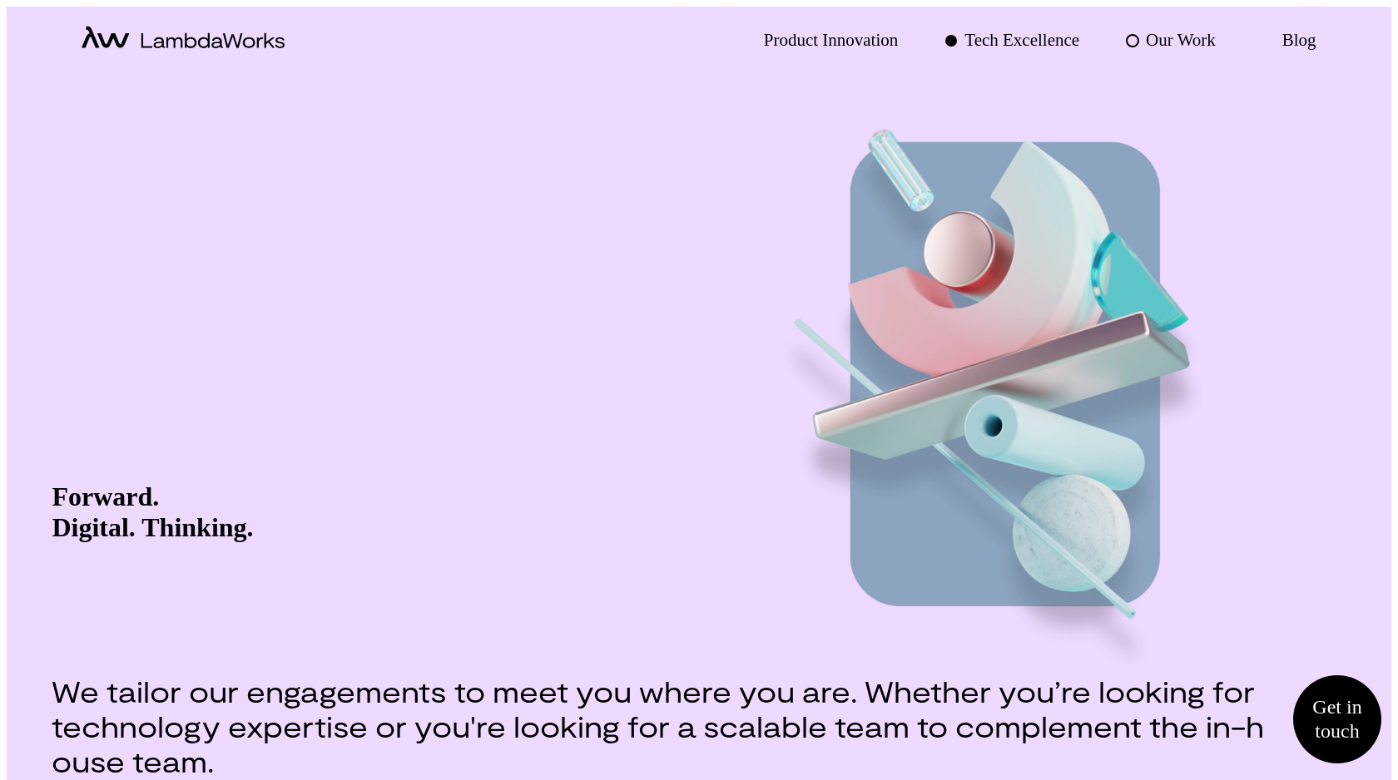
click at [1181, 44] on p "Our Work" at bounding box center [1181, 40] width 70 height 24
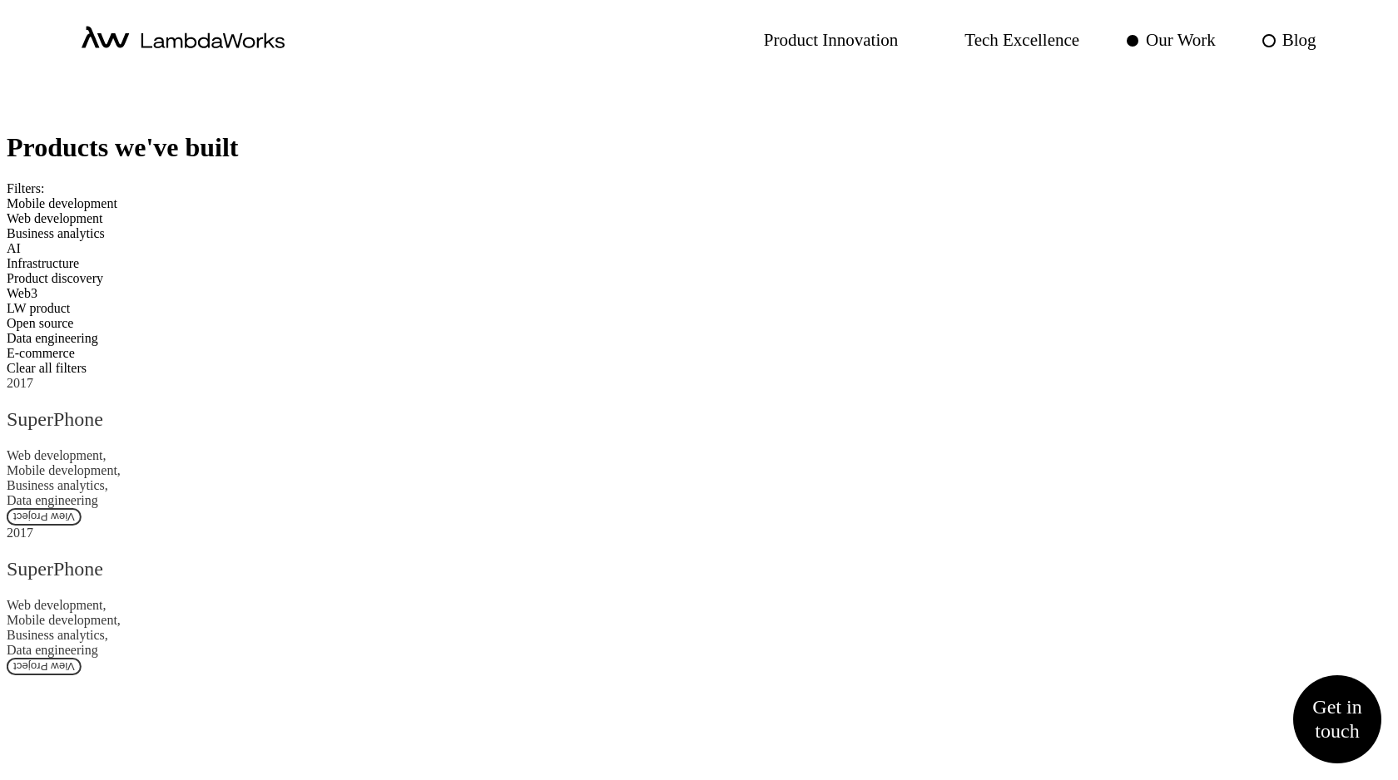
click at [1305, 29] on p "Blog" at bounding box center [1299, 40] width 34 height 24
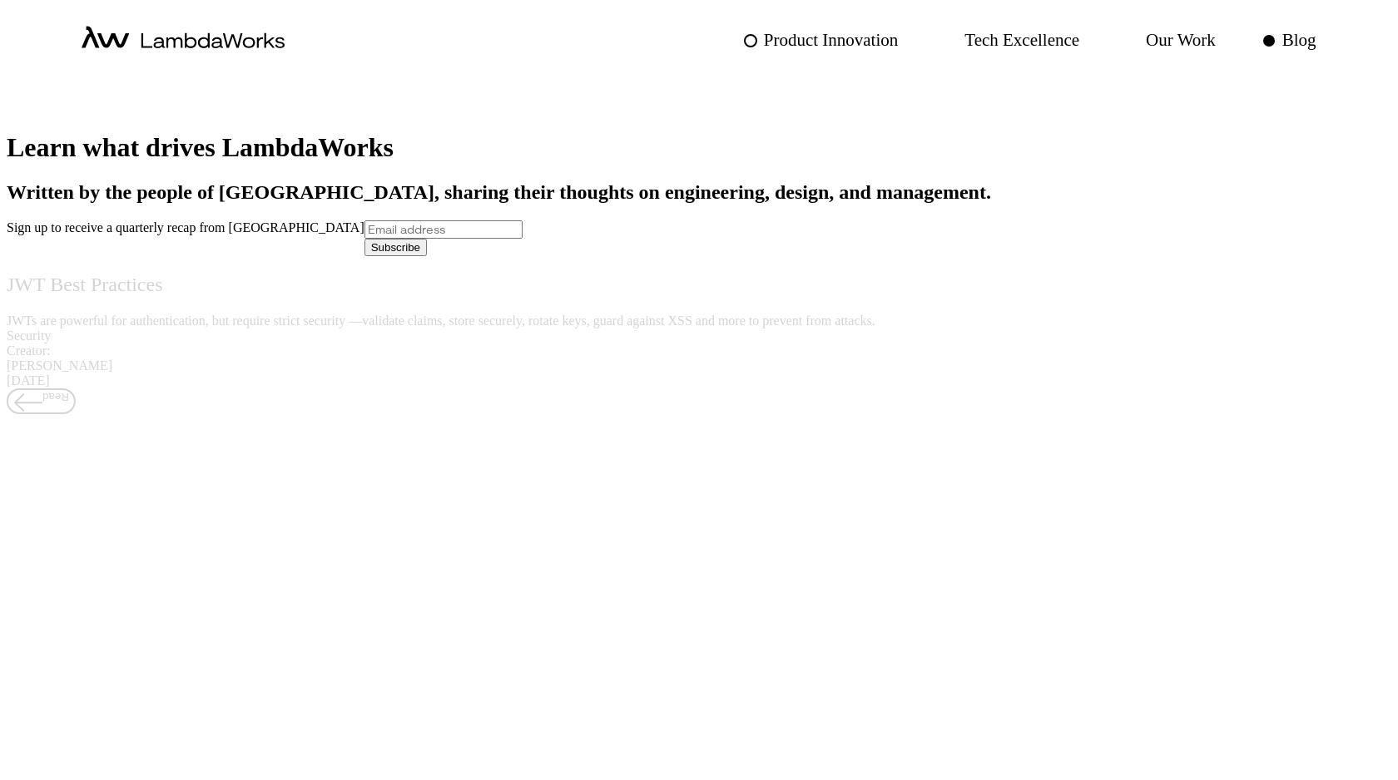
click at [805, 45] on p "Product Innovation" at bounding box center [831, 40] width 135 height 24
